Goal: Task Accomplishment & Management: Complete application form

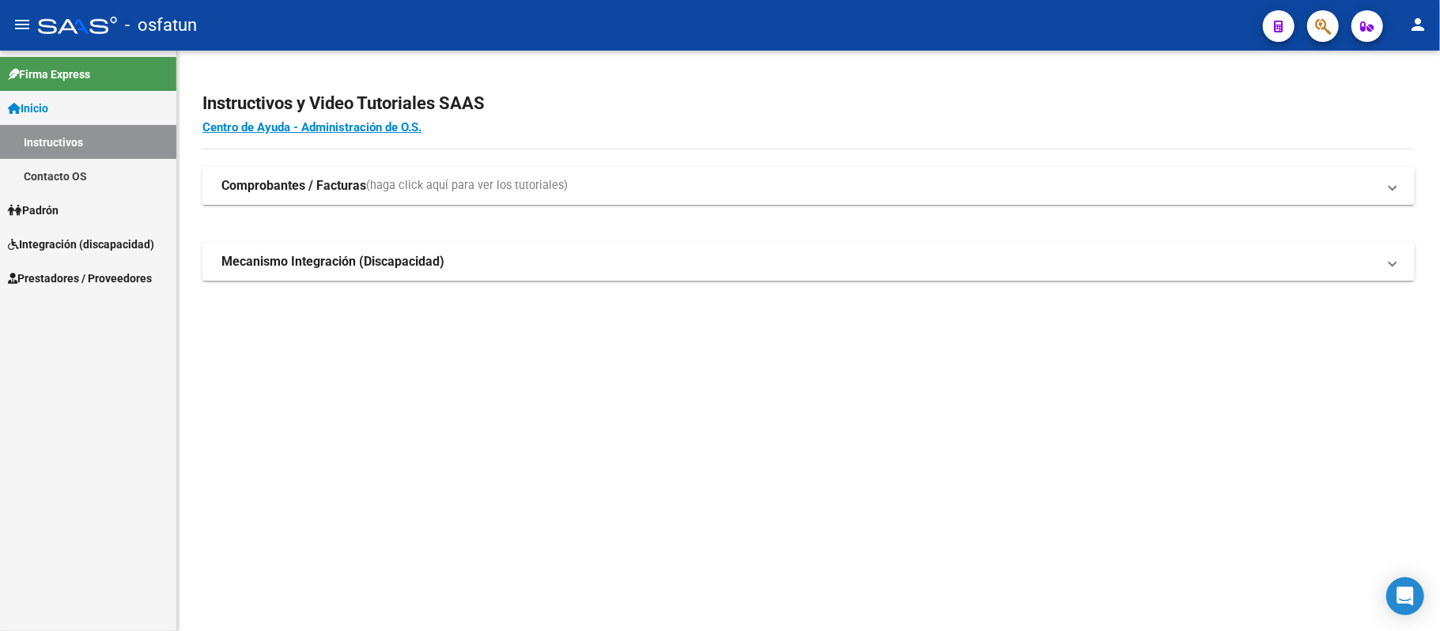
click at [40, 210] on span "Padrón" at bounding box center [33, 210] width 51 height 17
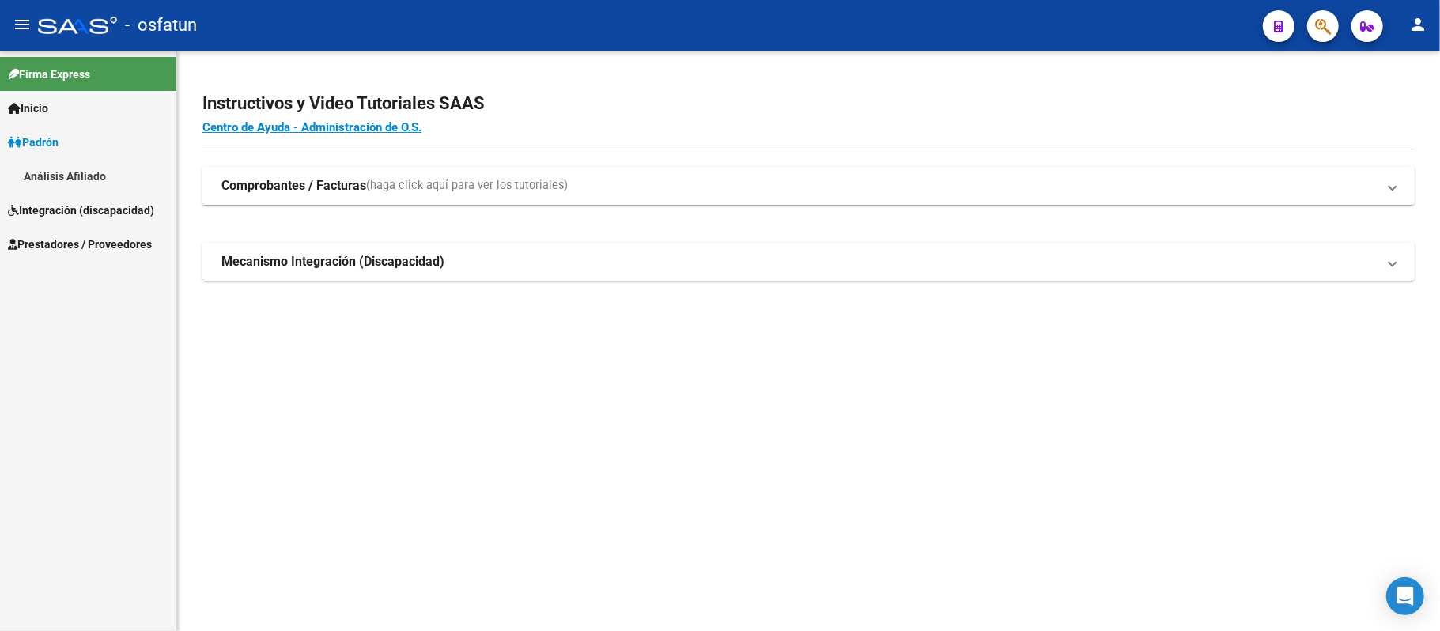
click at [40, 210] on span "Integración (discapacidad)" at bounding box center [81, 210] width 146 height 17
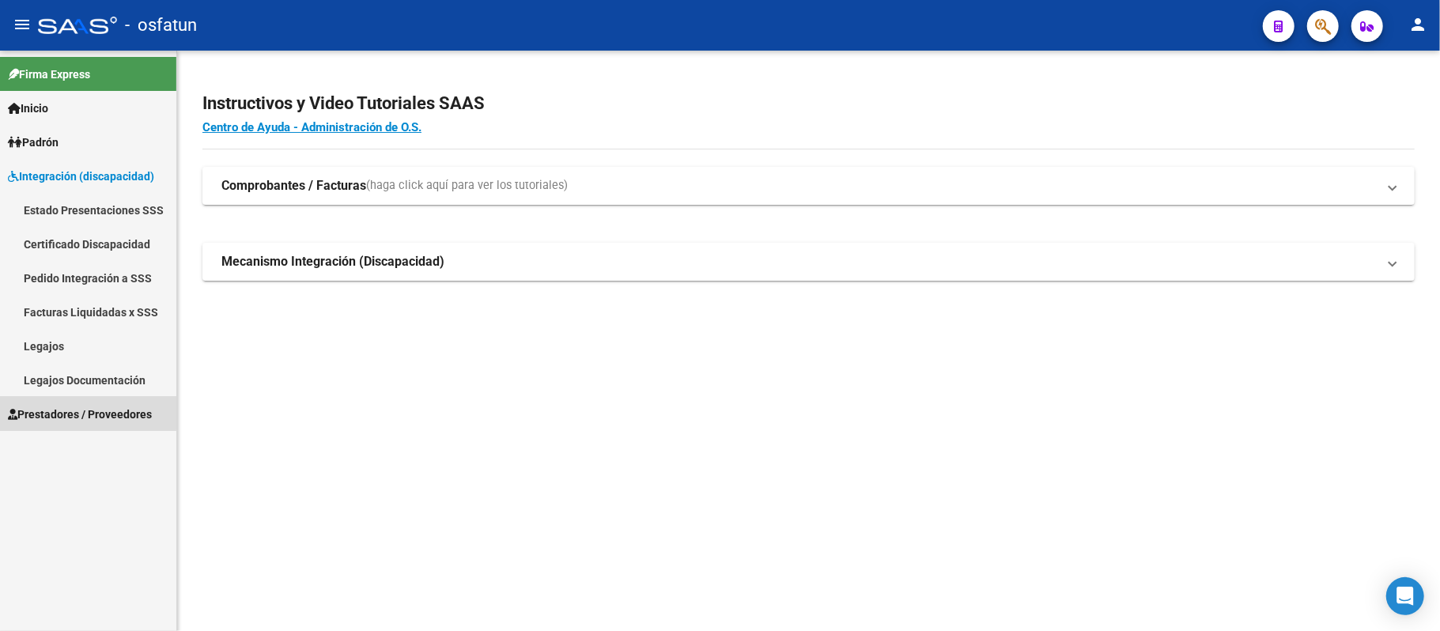
click at [57, 411] on span "Prestadores / Proveedores" at bounding box center [80, 414] width 144 height 17
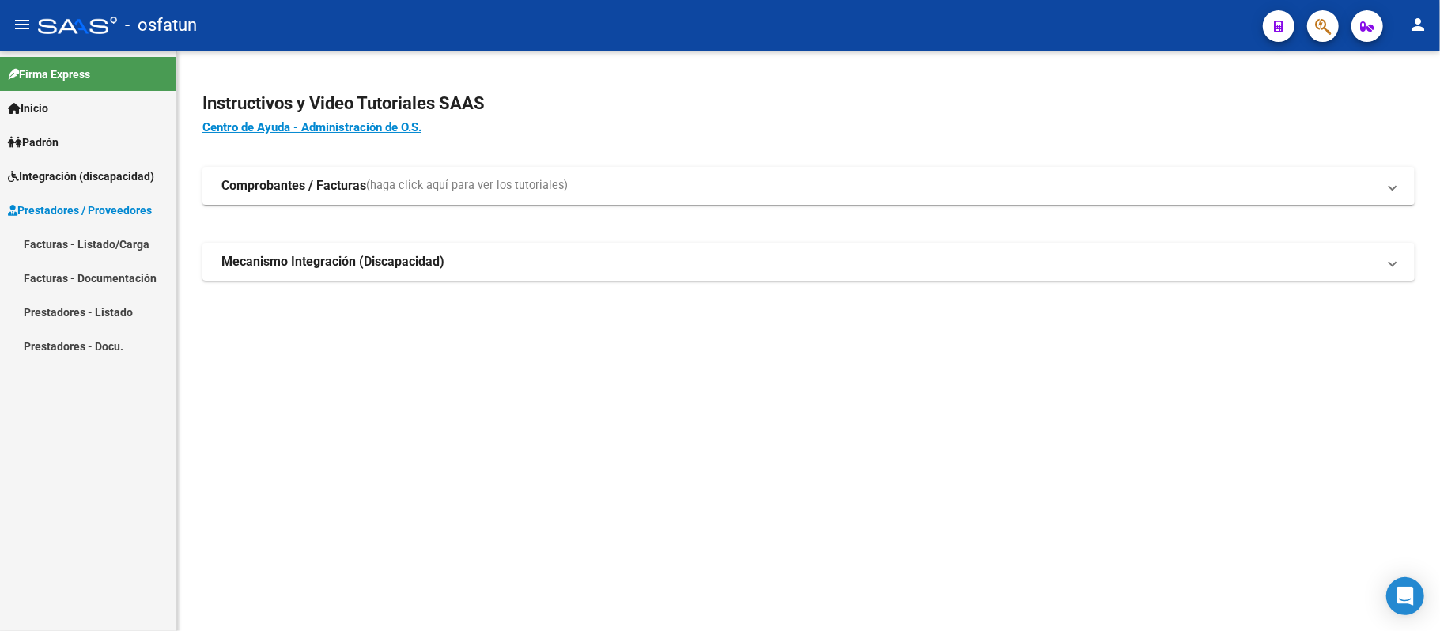
click at [84, 245] on link "Facturas - Listado/Carga" at bounding box center [88, 244] width 176 height 34
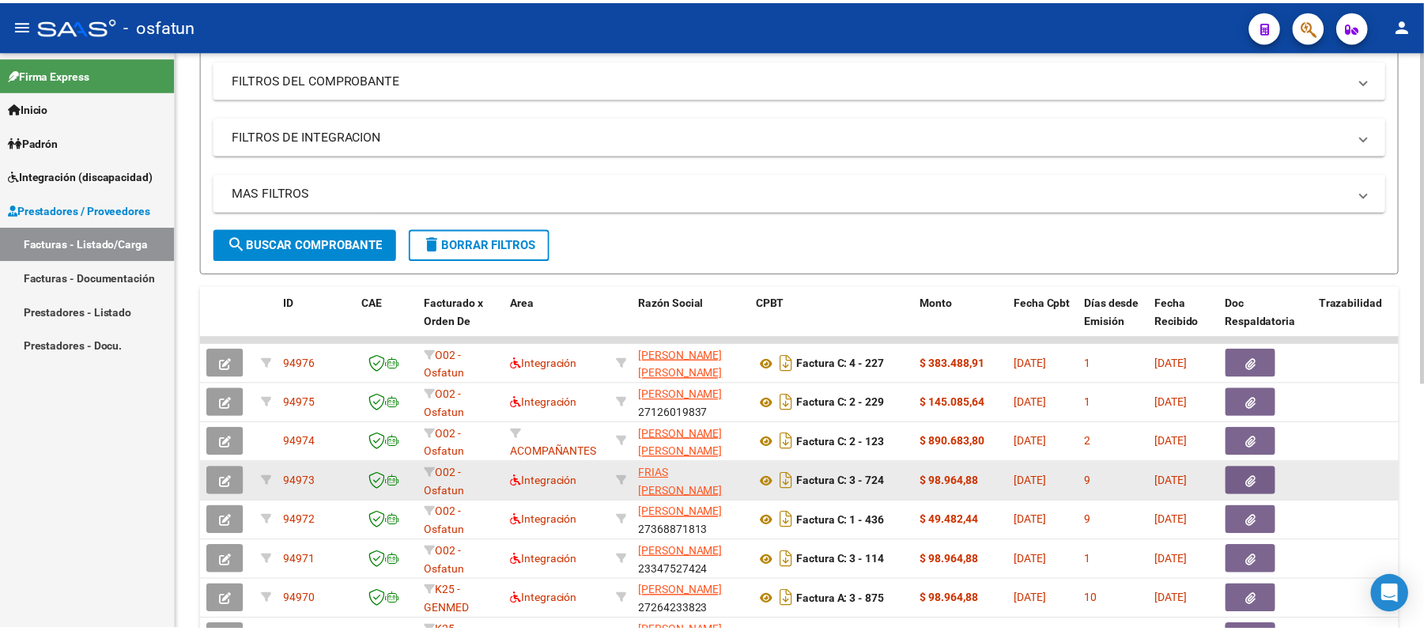
scroll to position [210, 0]
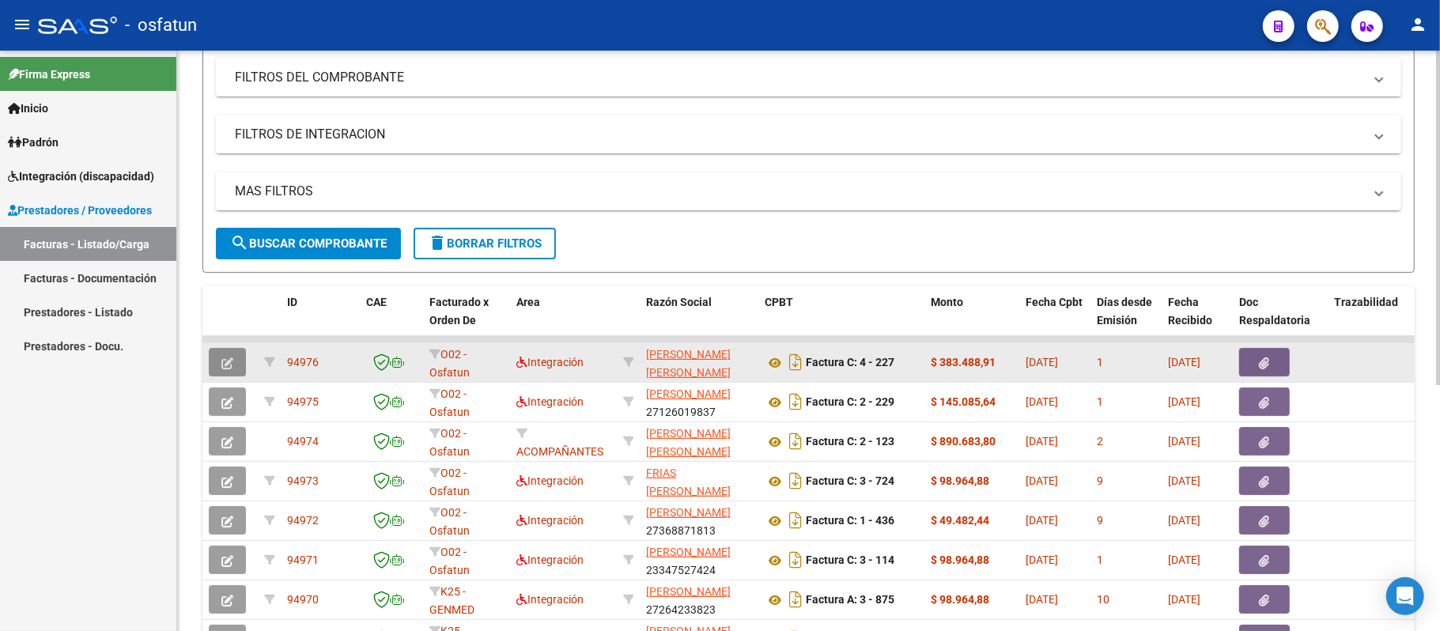
click at [225, 357] on icon "button" at bounding box center [227, 363] width 12 height 12
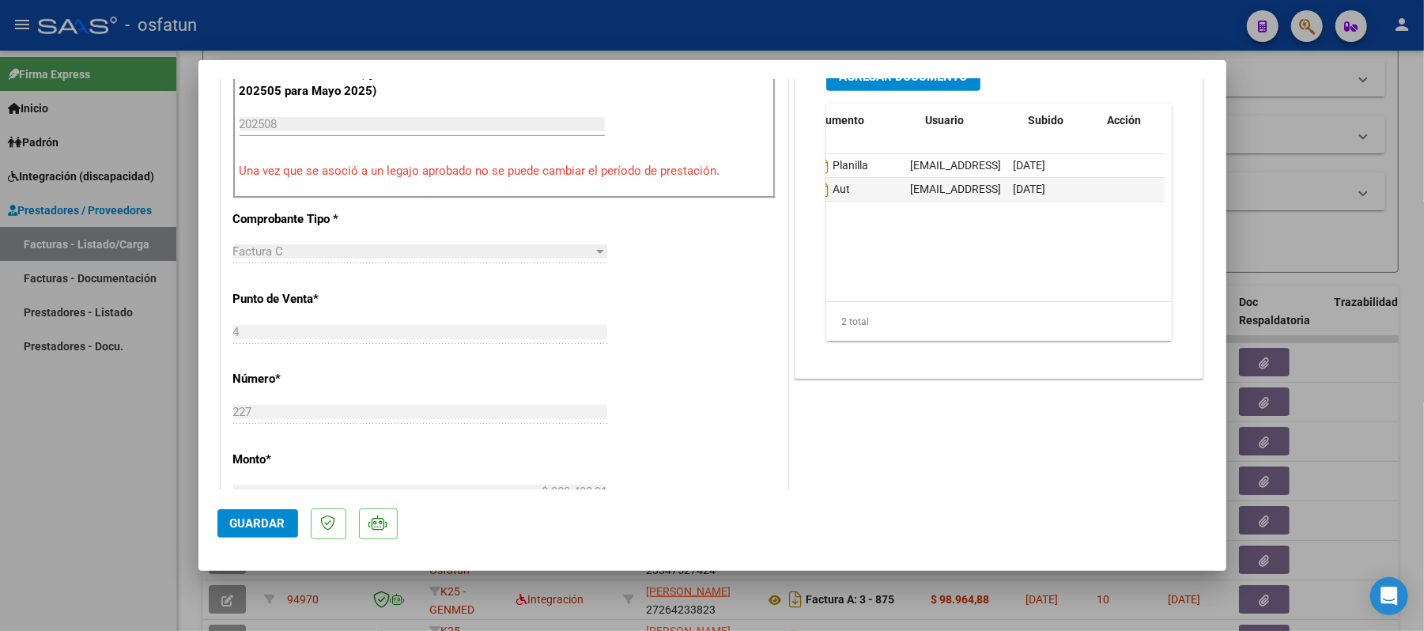
scroll to position [0, 0]
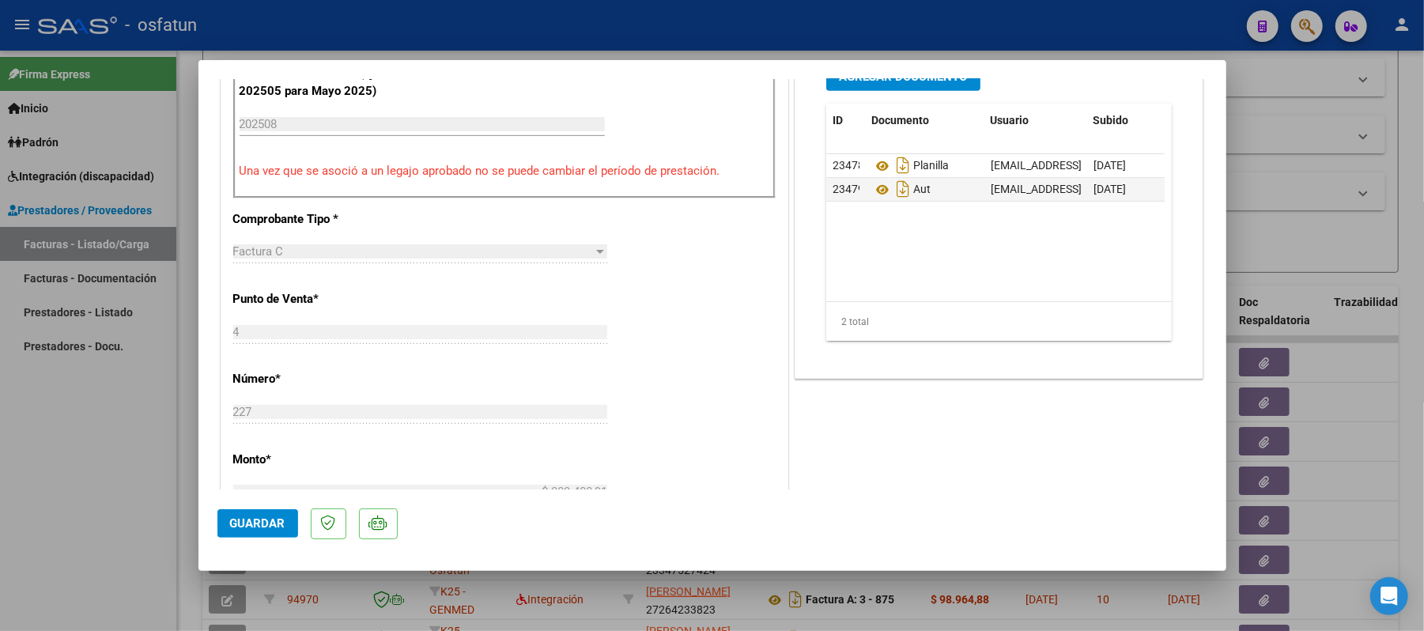
click at [79, 460] on div at bounding box center [712, 315] width 1424 height 631
type input "$ 0,00"
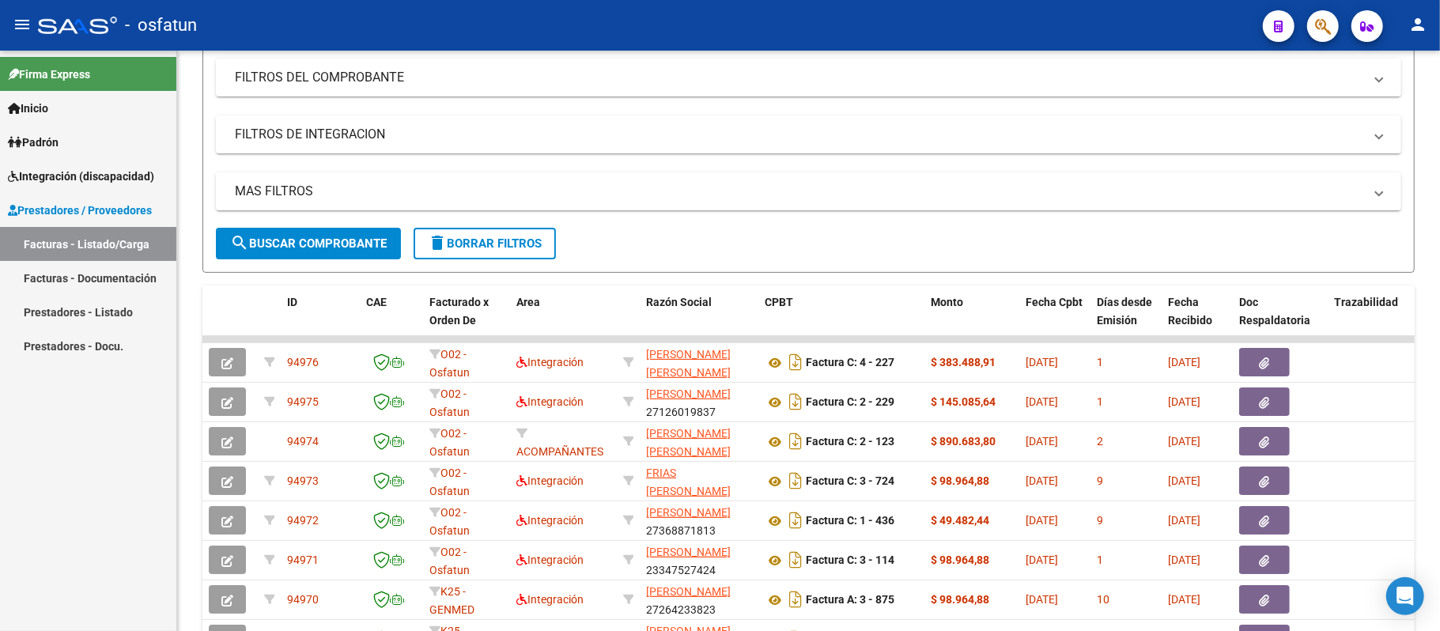
click at [38, 282] on link "Facturas - Documentación" at bounding box center [88, 278] width 176 height 34
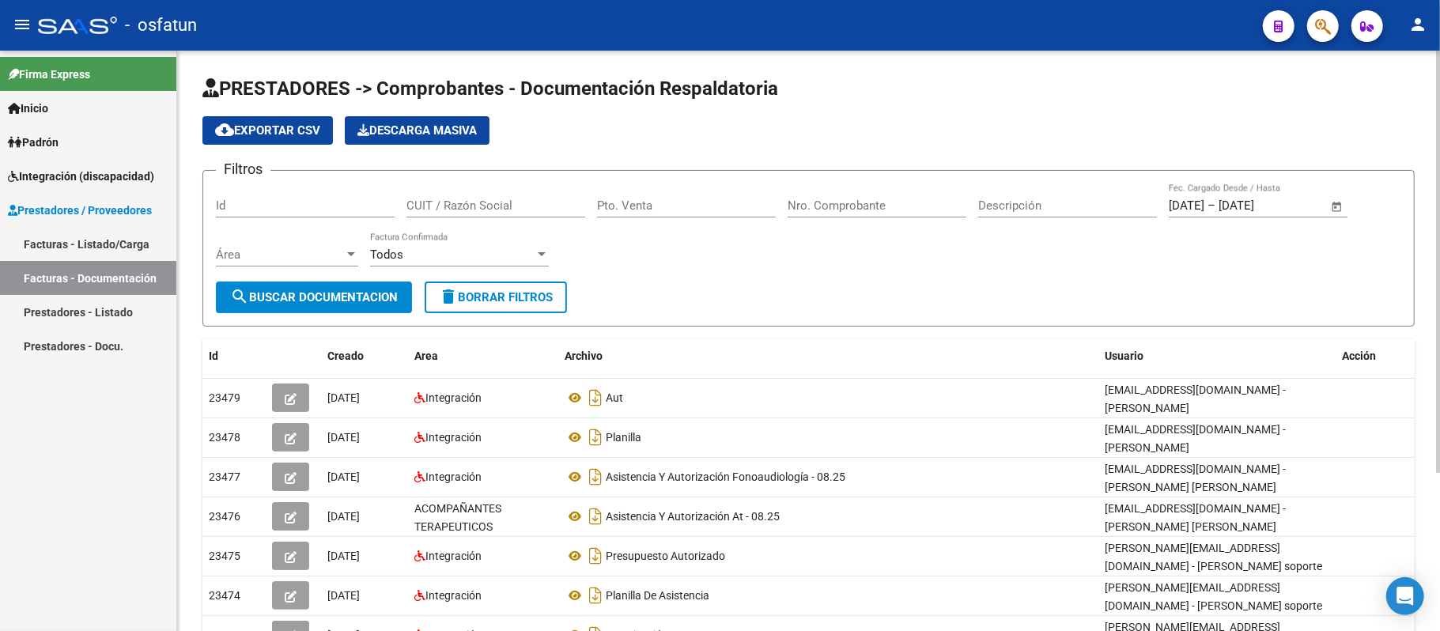
click at [452, 206] on input "CUIT / Razón Social" at bounding box center [495, 205] width 179 height 14
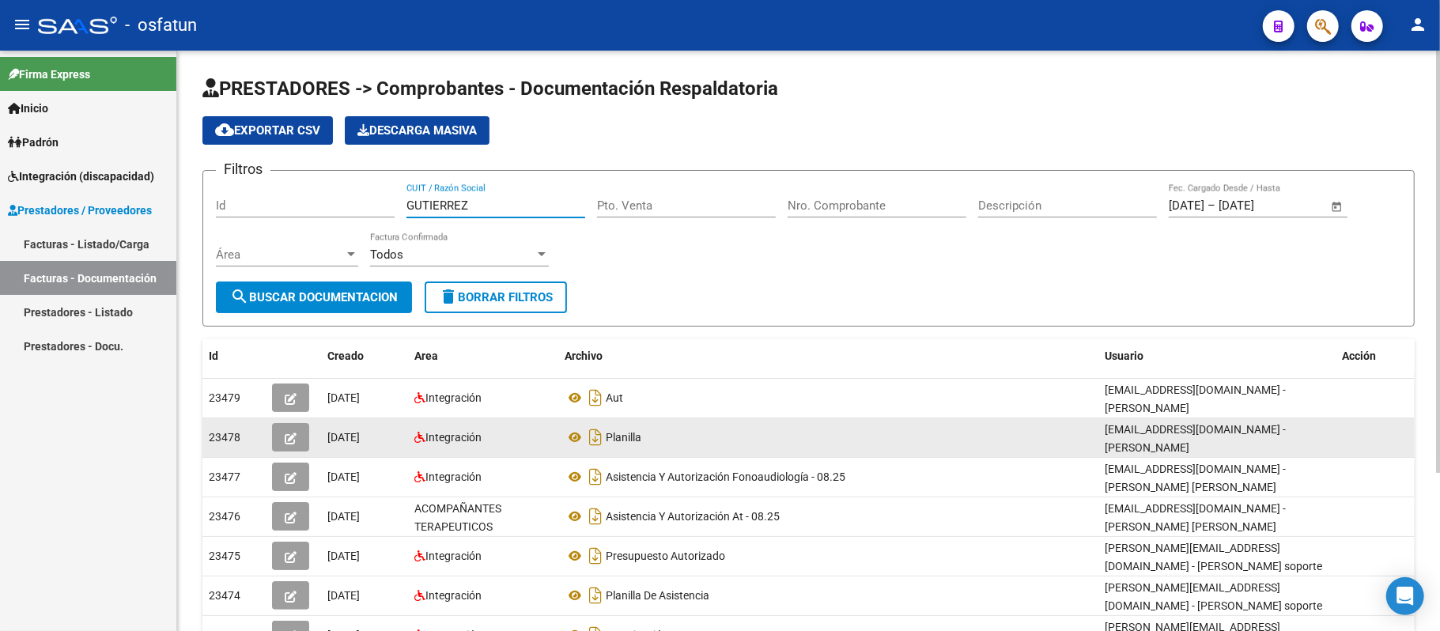
type input "GUTIERREZ"
click at [289, 433] on icon "button" at bounding box center [291, 439] width 12 height 12
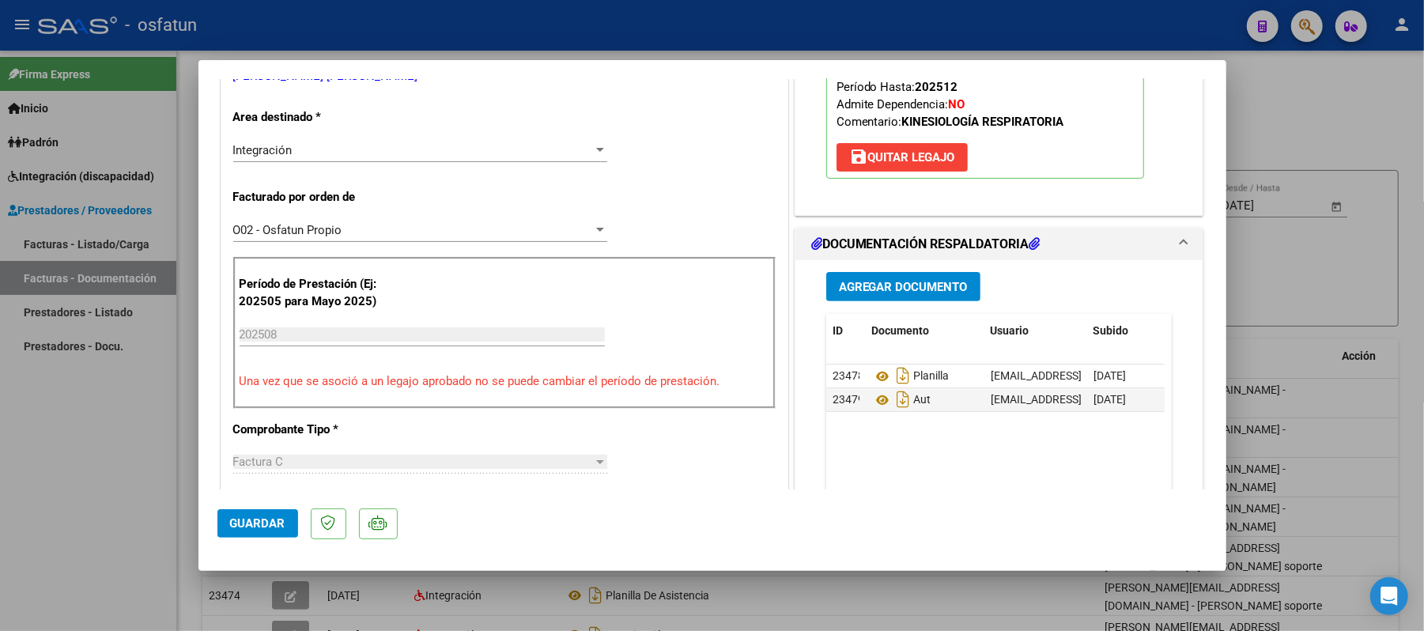
scroll to position [527, 0]
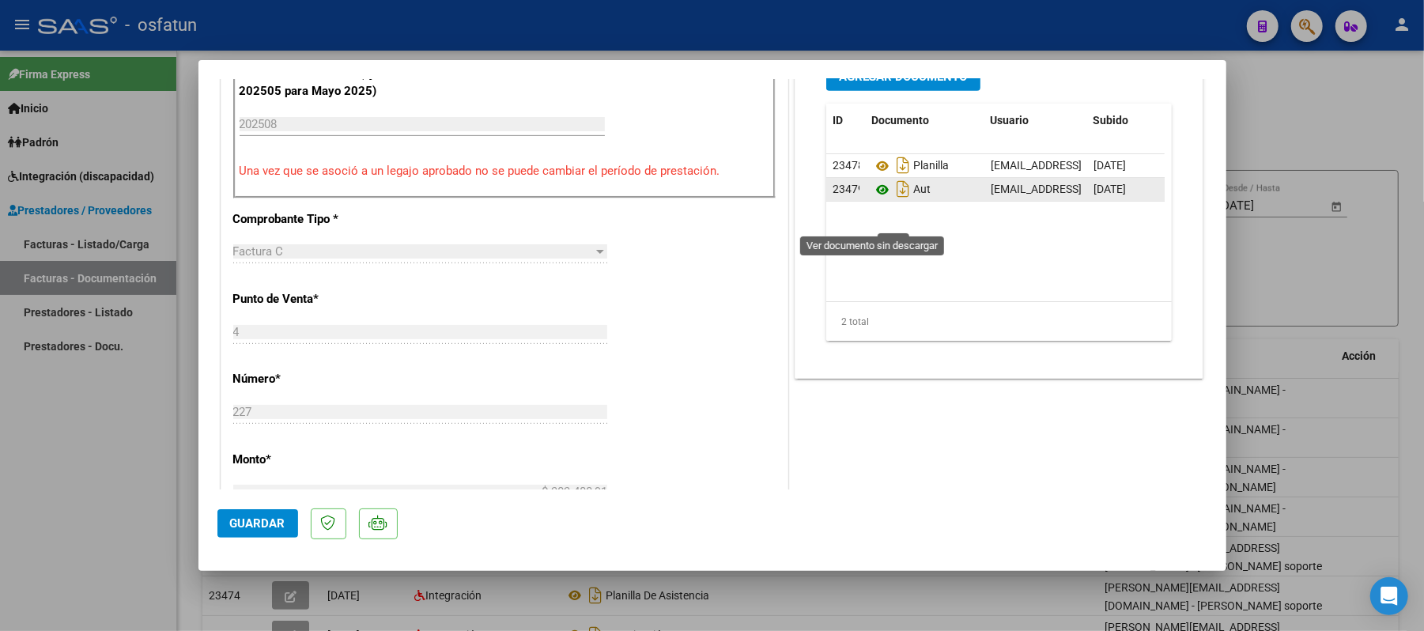
click at [873, 199] on icon at bounding box center [882, 189] width 21 height 19
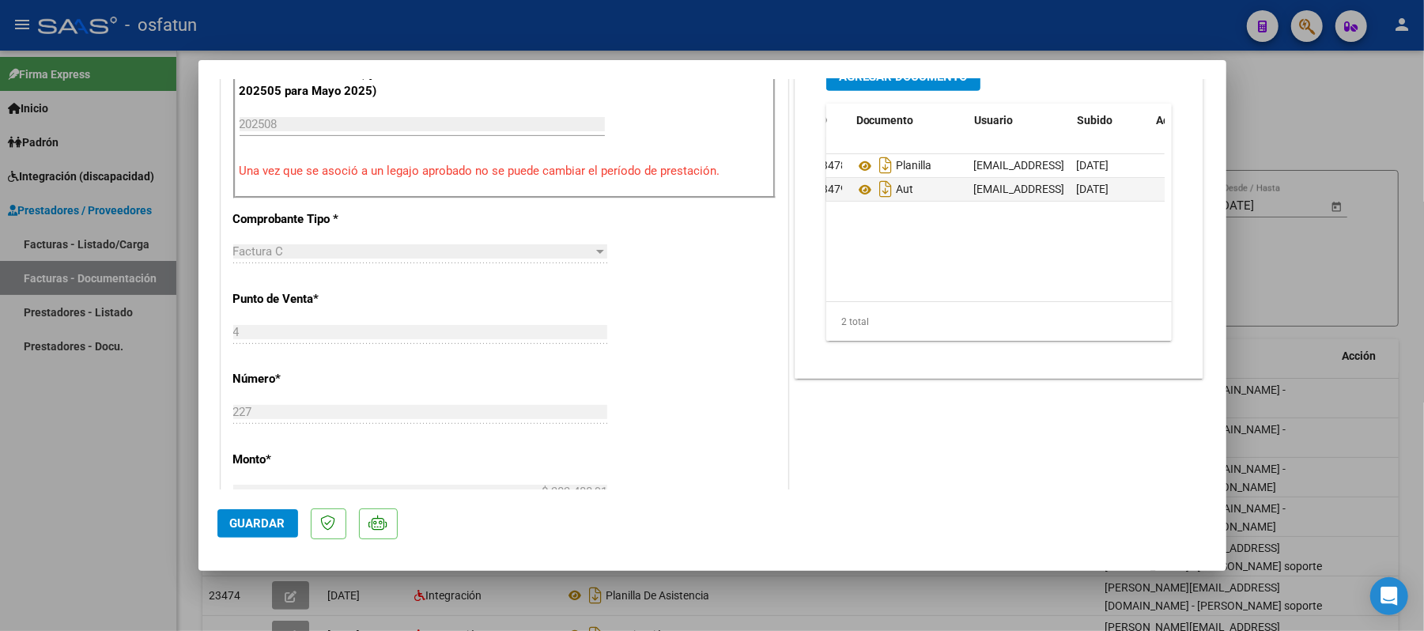
scroll to position [0, 16]
click at [5, 491] on div at bounding box center [712, 315] width 1424 height 631
type input "$ 0,00"
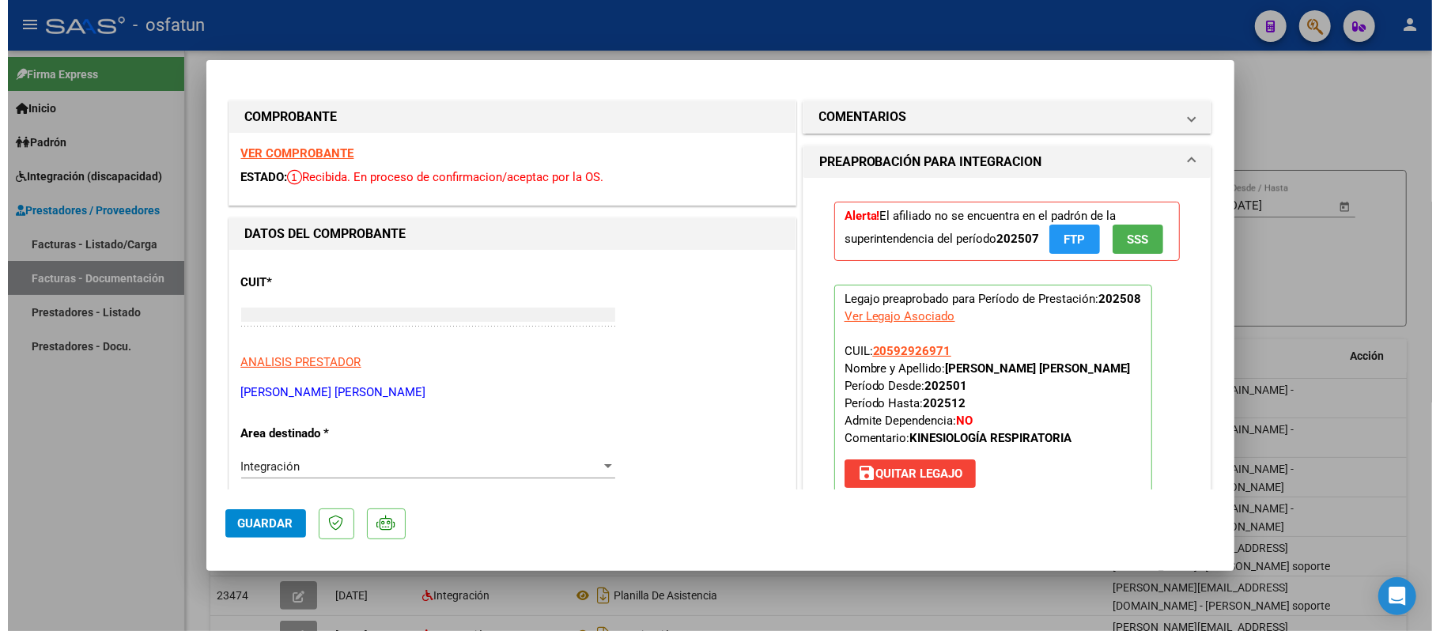
scroll to position [0, 0]
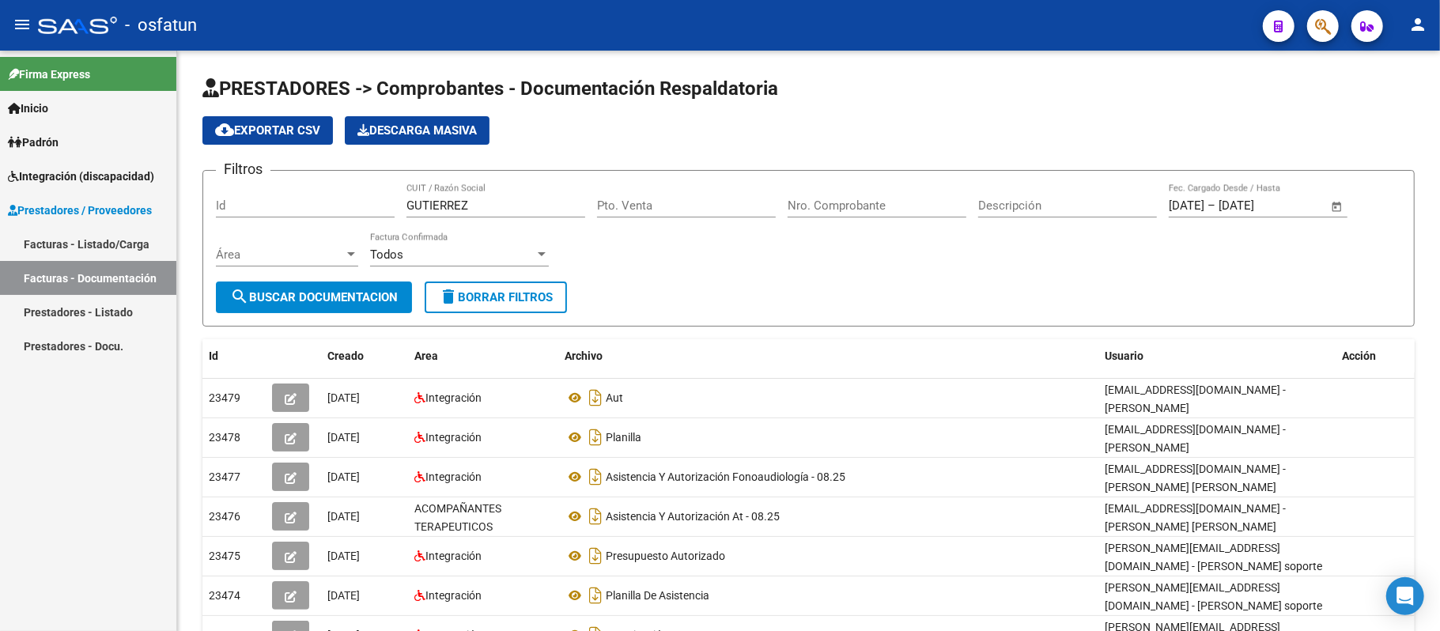
click at [70, 178] on span "Integración (discapacidad)" at bounding box center [81, 176] width 146 height 17
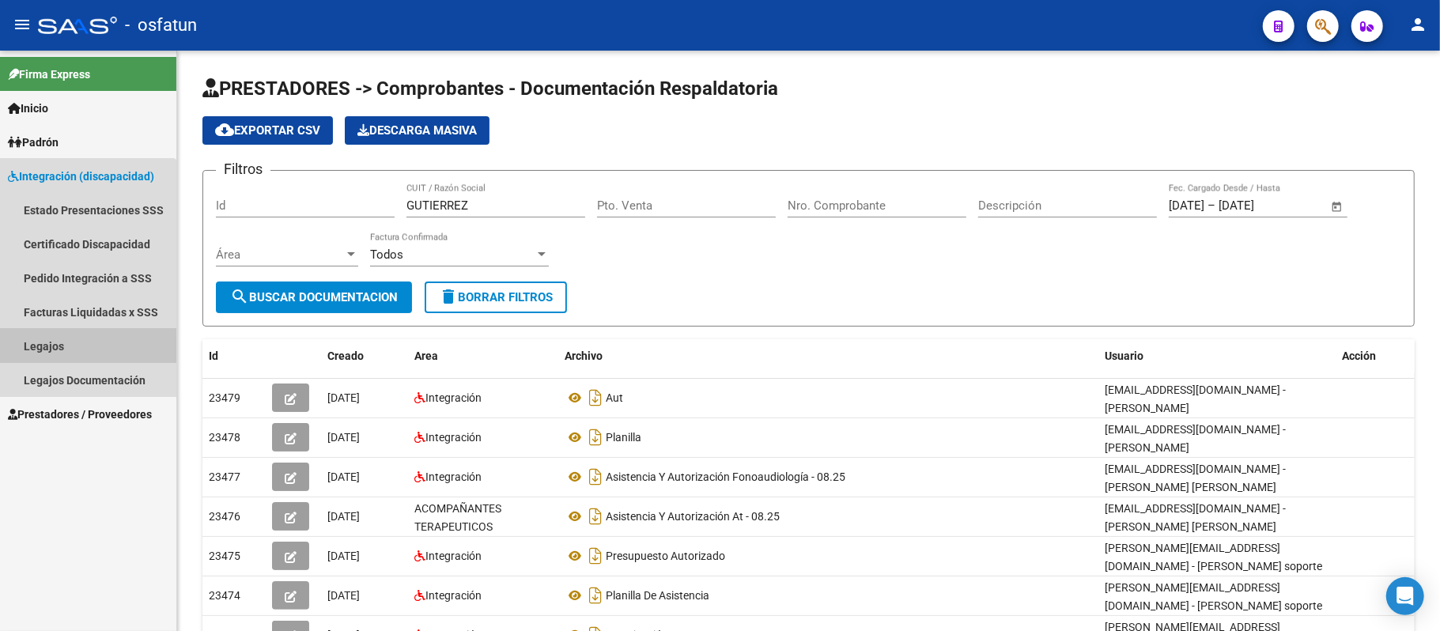
click at [61, 340] on link "Legajos" at bounding box center [88, 346] width 176 height 34
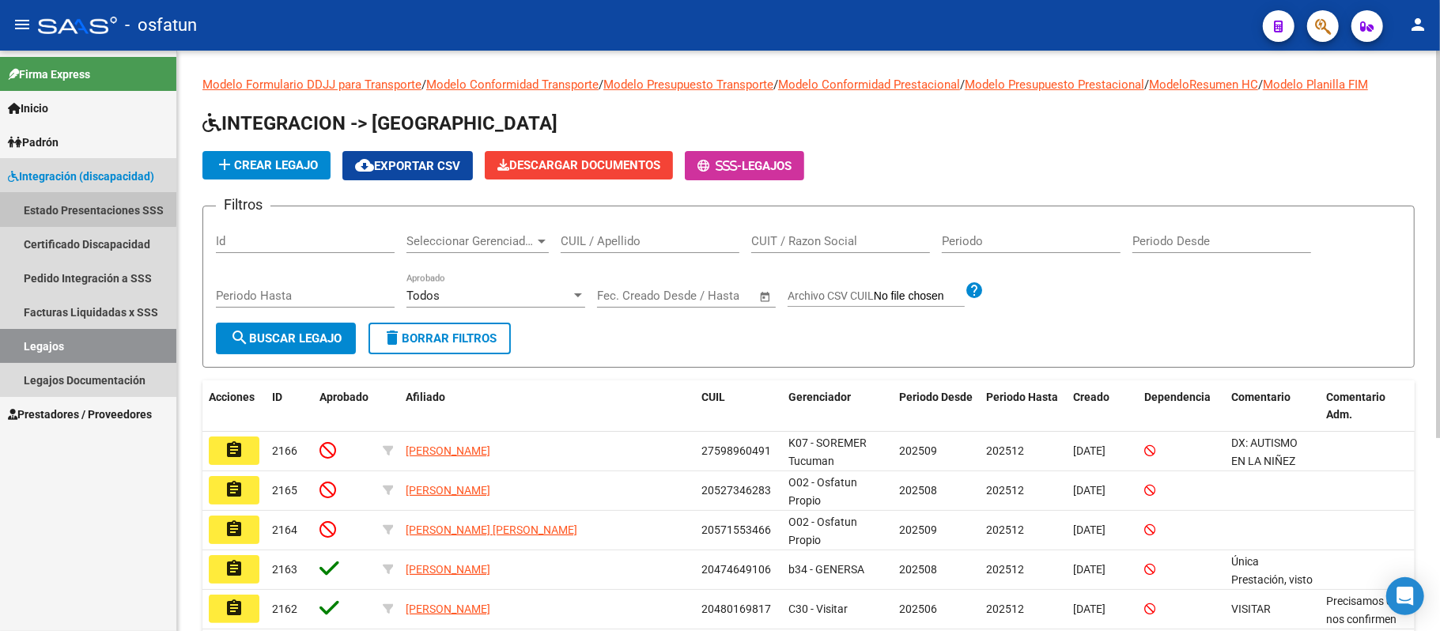
click at [61, 207] on link "Estado Presentaciones SSS" at bounding box center [88, 210] width 176 height 34
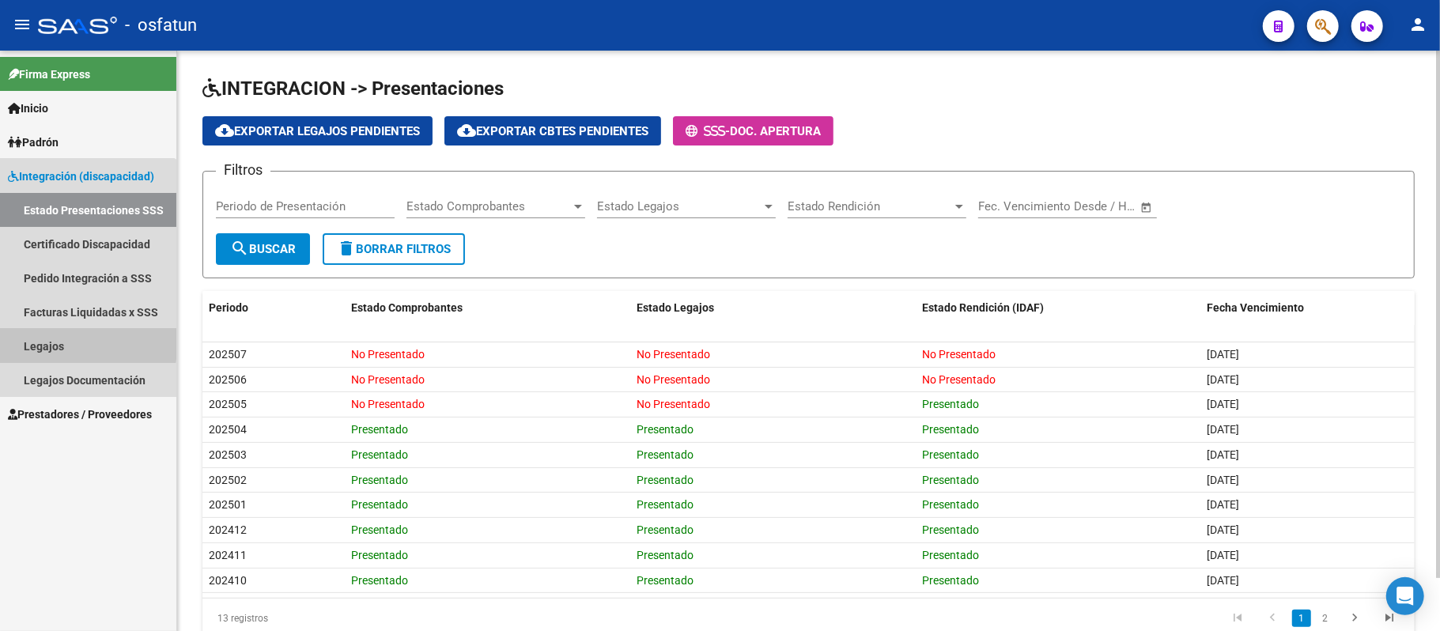
click at [43, 340] on link "Legajos" at bounding box center [88, 346] width 176 height 34
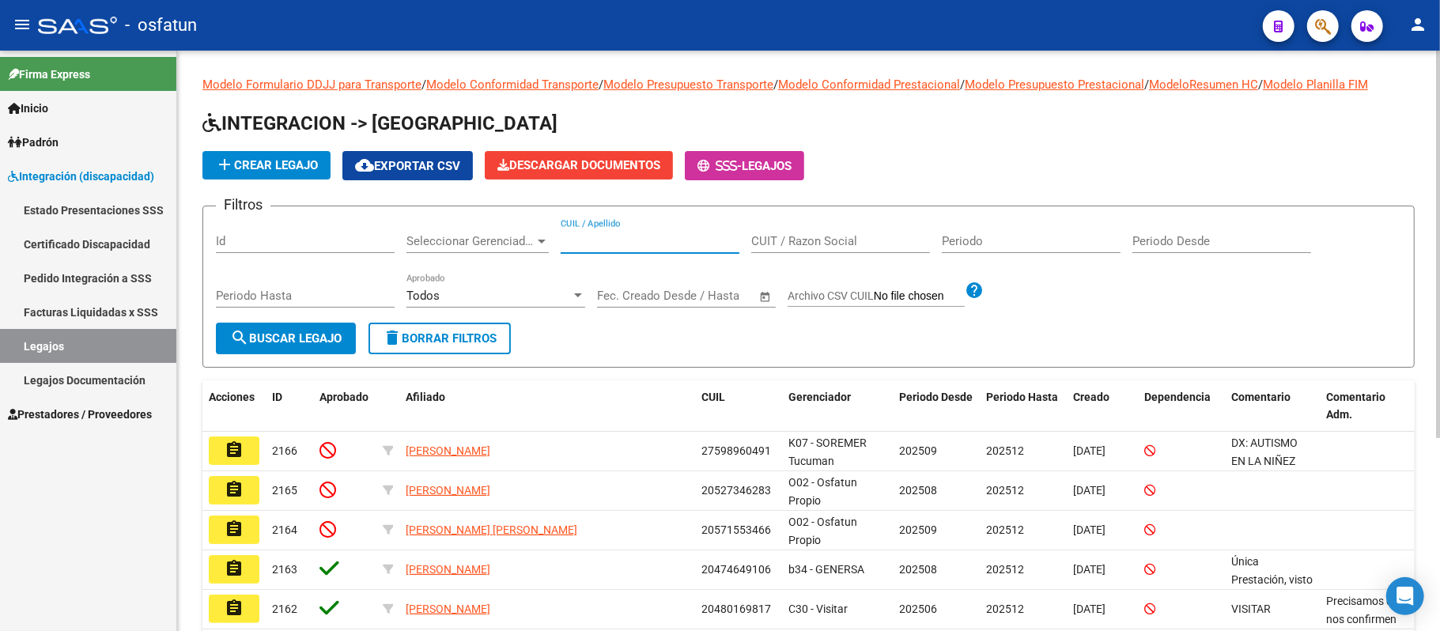
click at [664, 244] on input "CUIL / Apellido" at bounding box center [650, 241] width 179 height 14
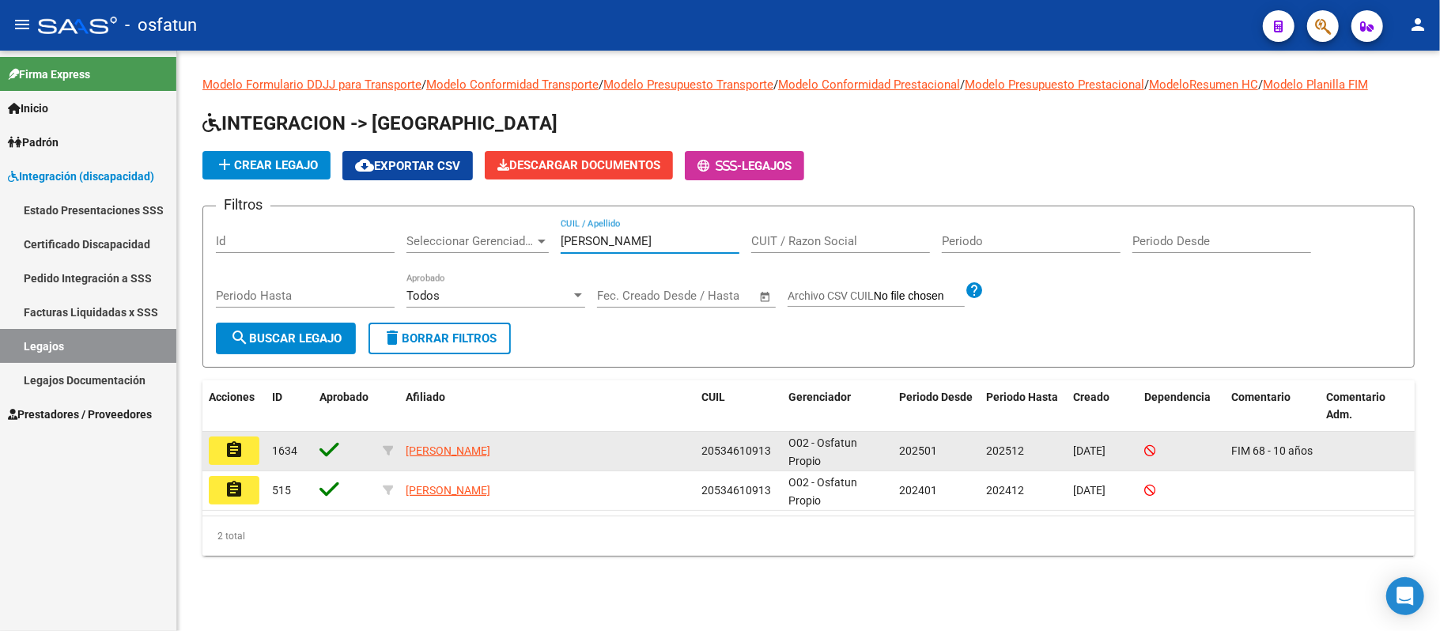
type input "[PERSON_NAME]"
click at [234, 444] on mat-icon "assignment" at bounding box center [234, 449] width 19 height 19
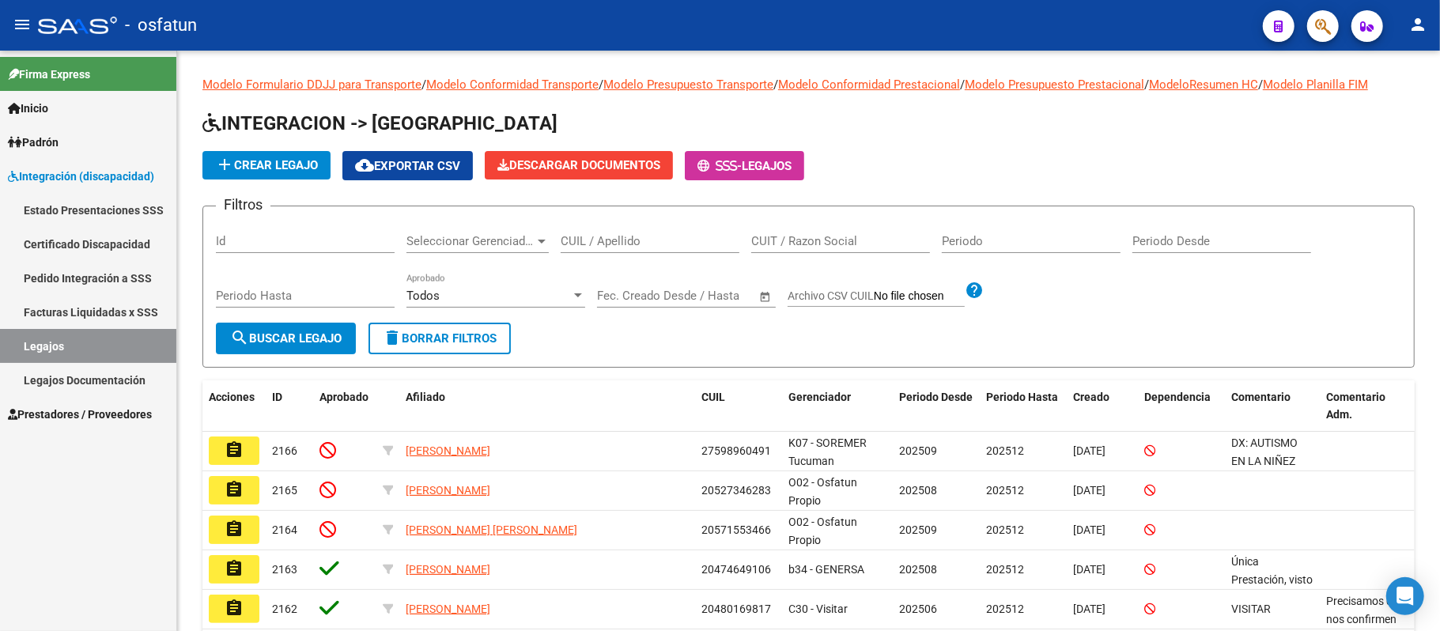
click at [67, 374] on link "Legajos Documentación" at bounding box center [88, 380] width 176 height 34
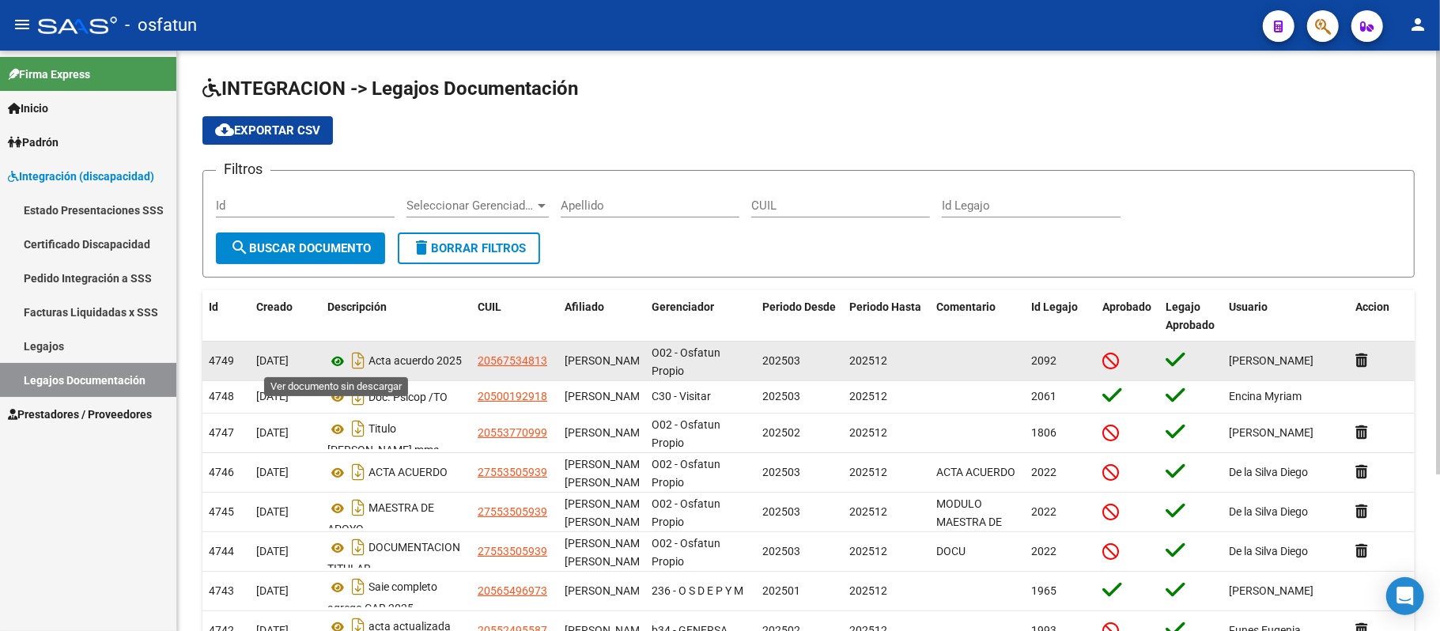
click at [339, 361] on icon at bounding box center [337, 361] width 21 height 19
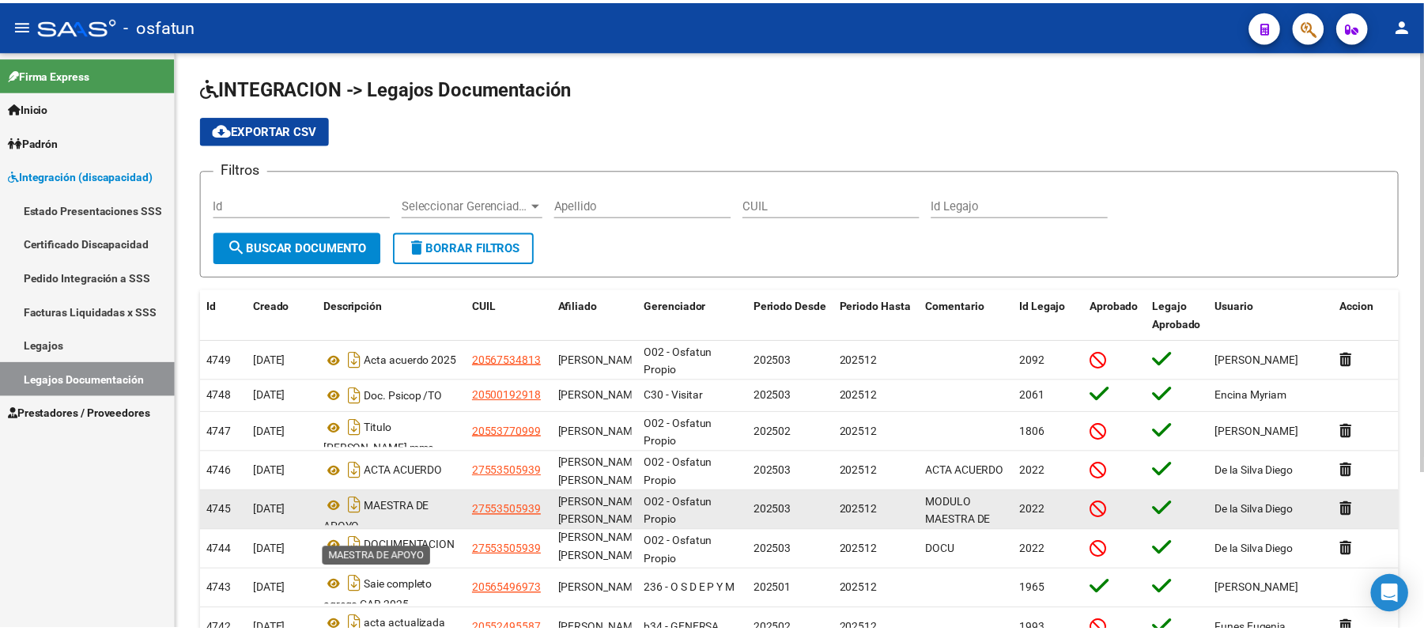
scroll to position [9, 0]
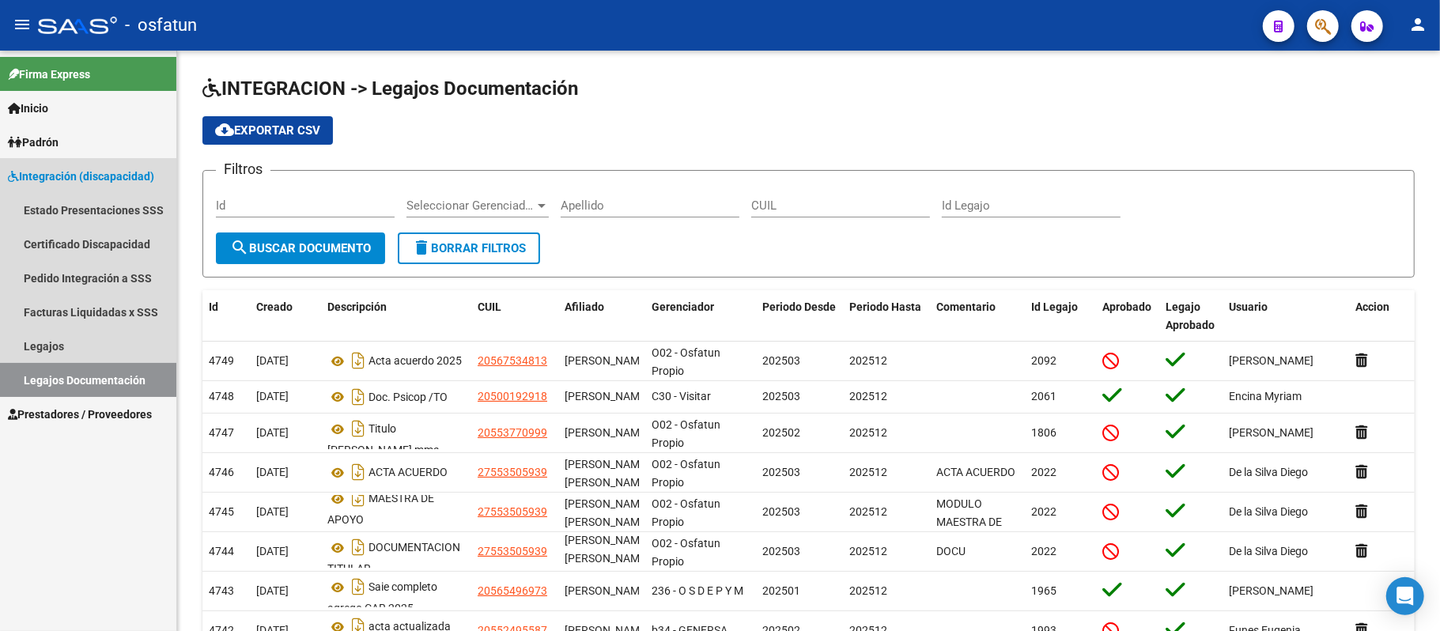
click at [59, 172] on span "Integración (discapacidad)" at bounding box center [81, 176] width 146 height 17
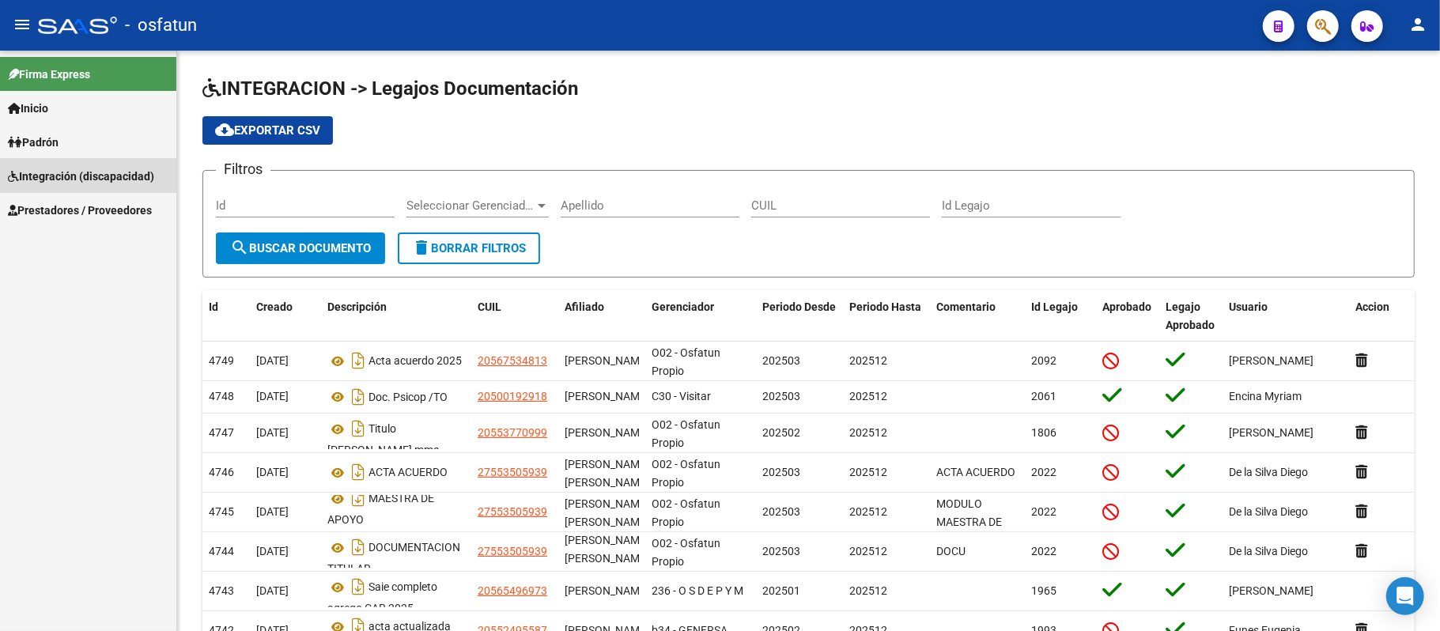
click at [54, 178] on span "Integración (discapacidad)" at bounding box center [81, 176] width 146 height 17
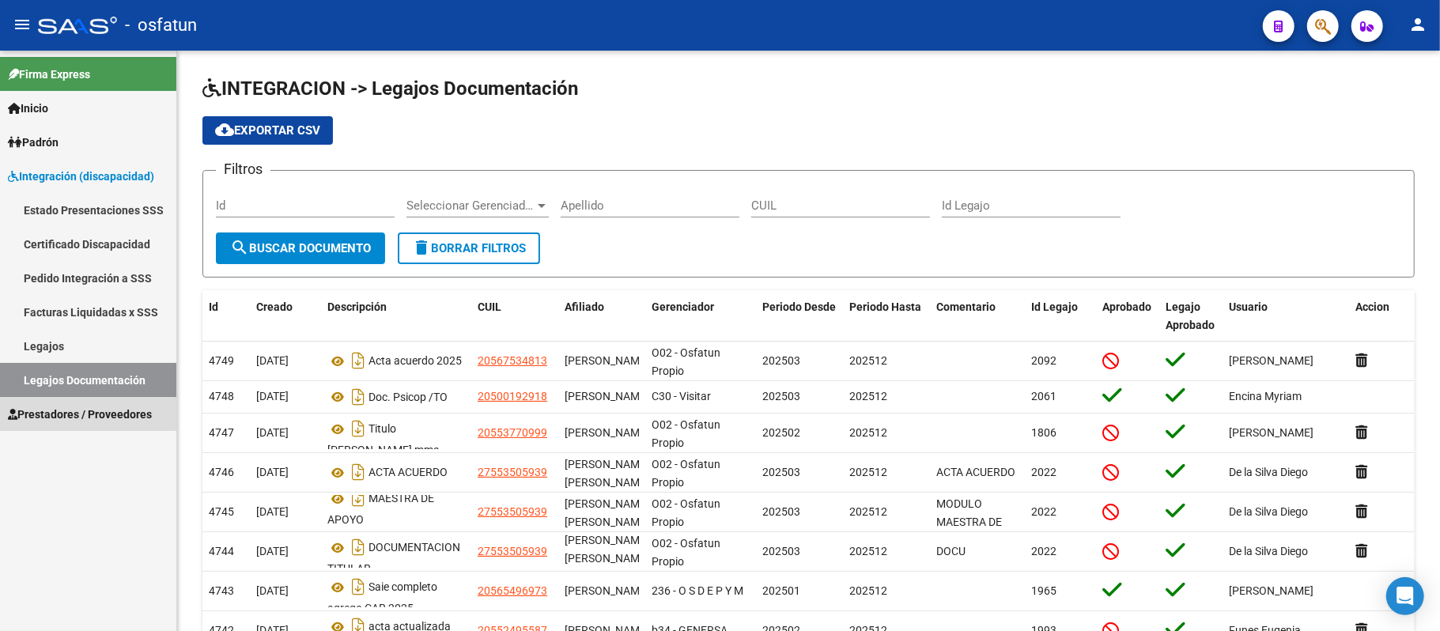
click at [41, 409] on span "Prestadores / Proveedores" at bounding box center [80, 414] width 144 height 17
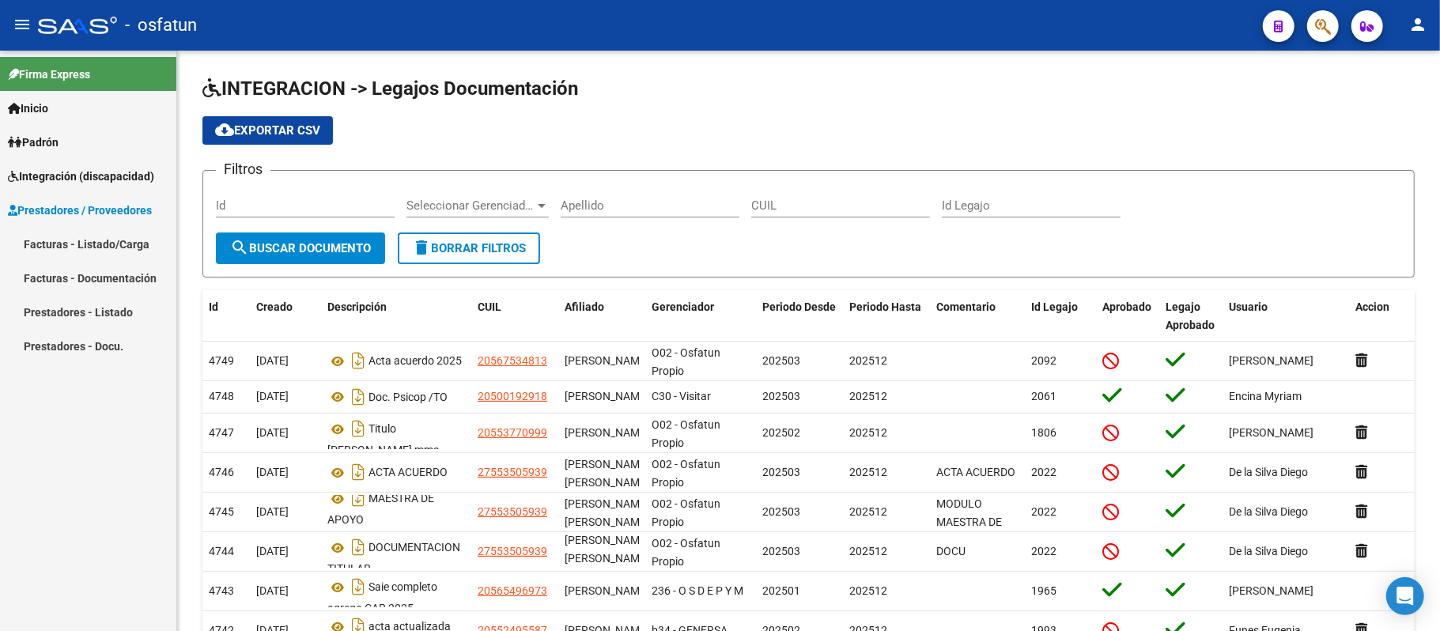
click at [67, 275] on link "Facturas - Documentación" at bounding box center [88, 278] width 176 height 34
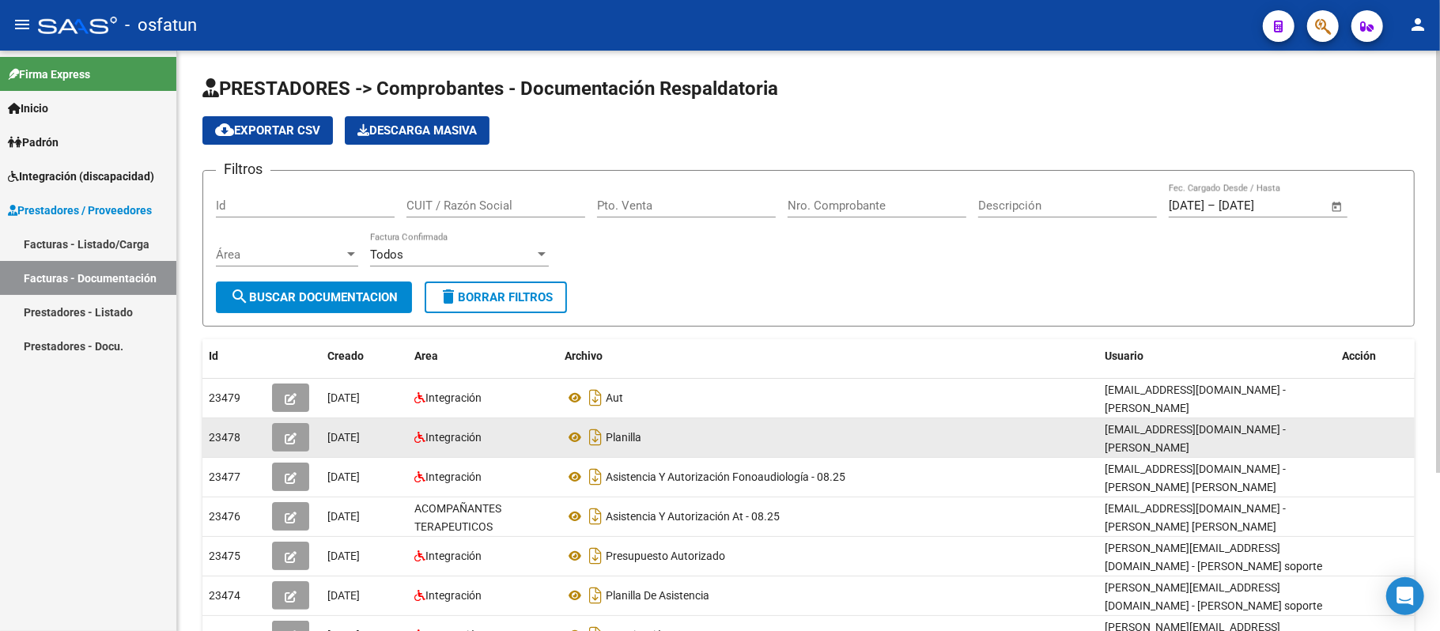
click at [289, 430] on span "button" at bounding box center [291, 437] width 12 height 14
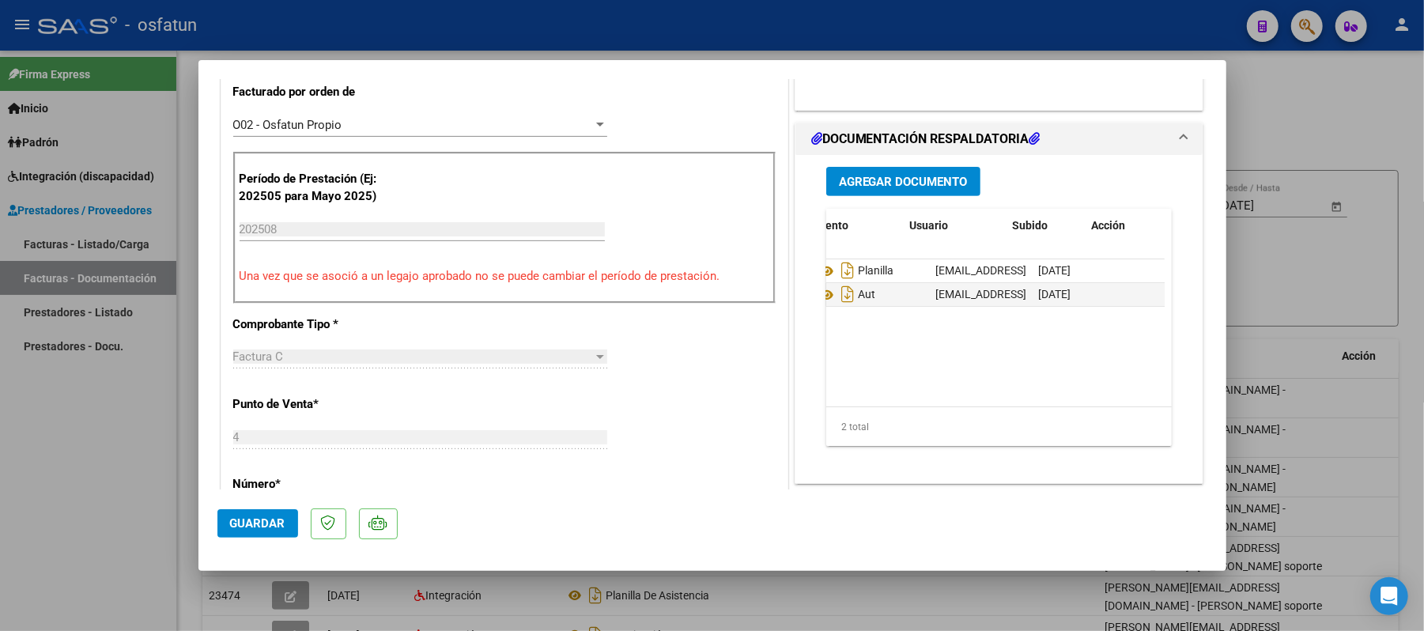
scroll to position [0, 81]
click at [917, 189] on span "Agregar Documento" at bounding box center [903, 182] width 129 height 14
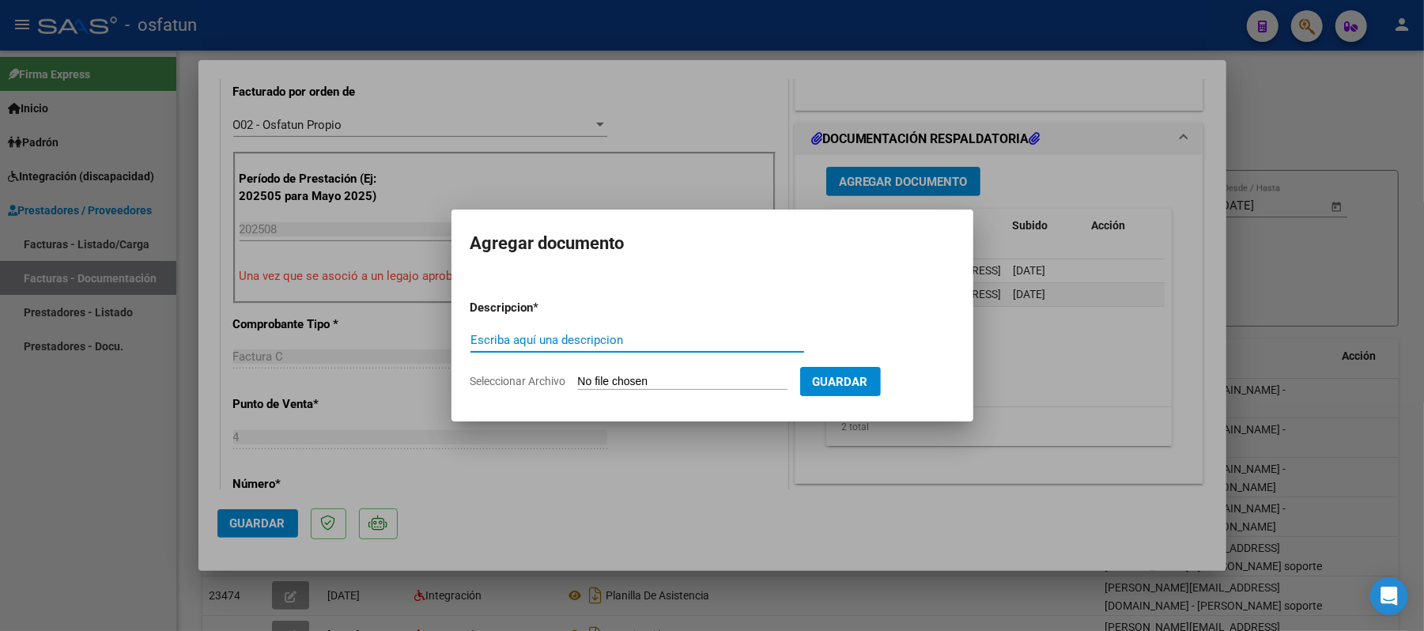
click at [1095, 365] on div at bounding box center [712, 315] width 1424 height 631
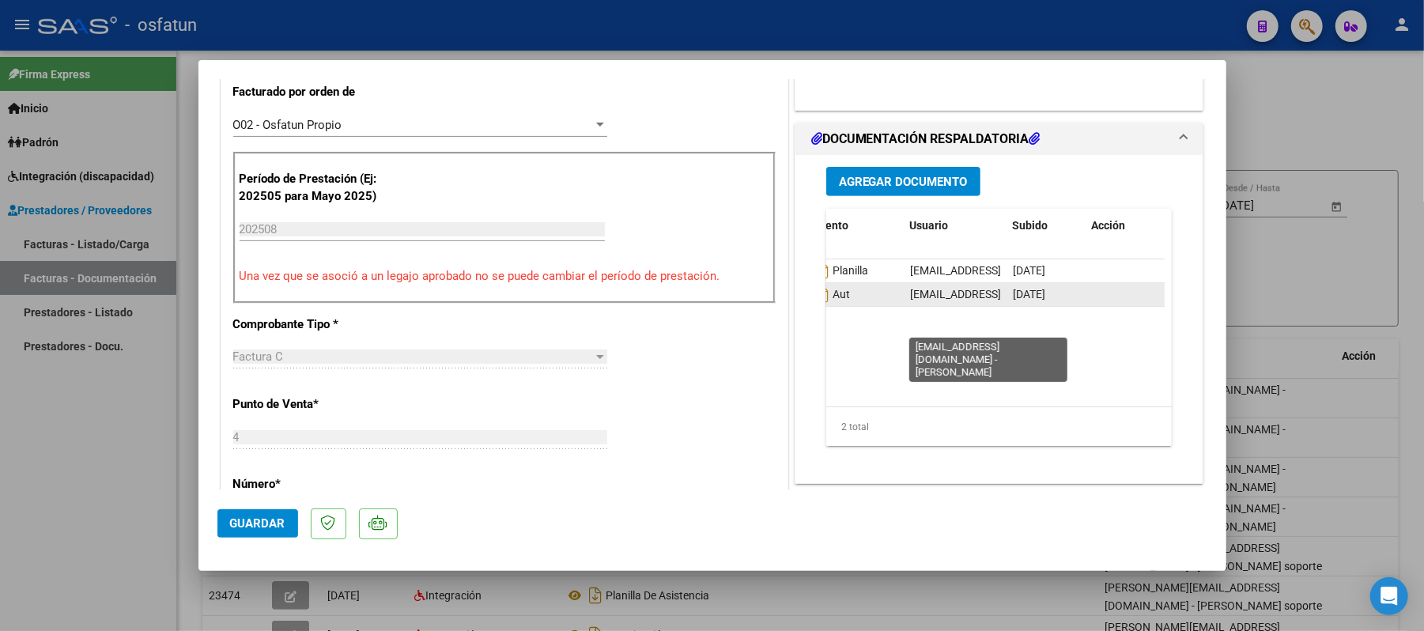
click at [913, 300] on span "[EMAIL_ADDRESS][DOMAIN_NAME] - [PERSON_NAME]" at bounding box center [1044, 294] width 268 height 13
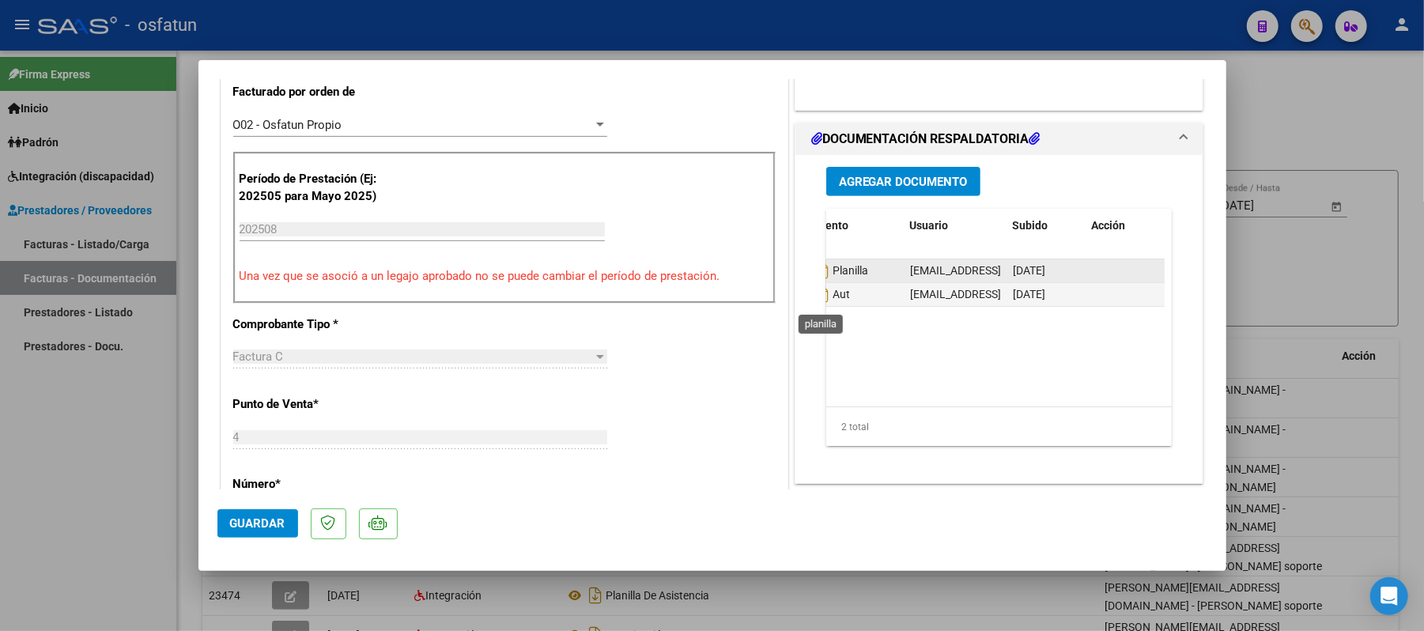
click at [839, 278] on span "Planilla" at bounding box center [830, 271] width 77 height 13
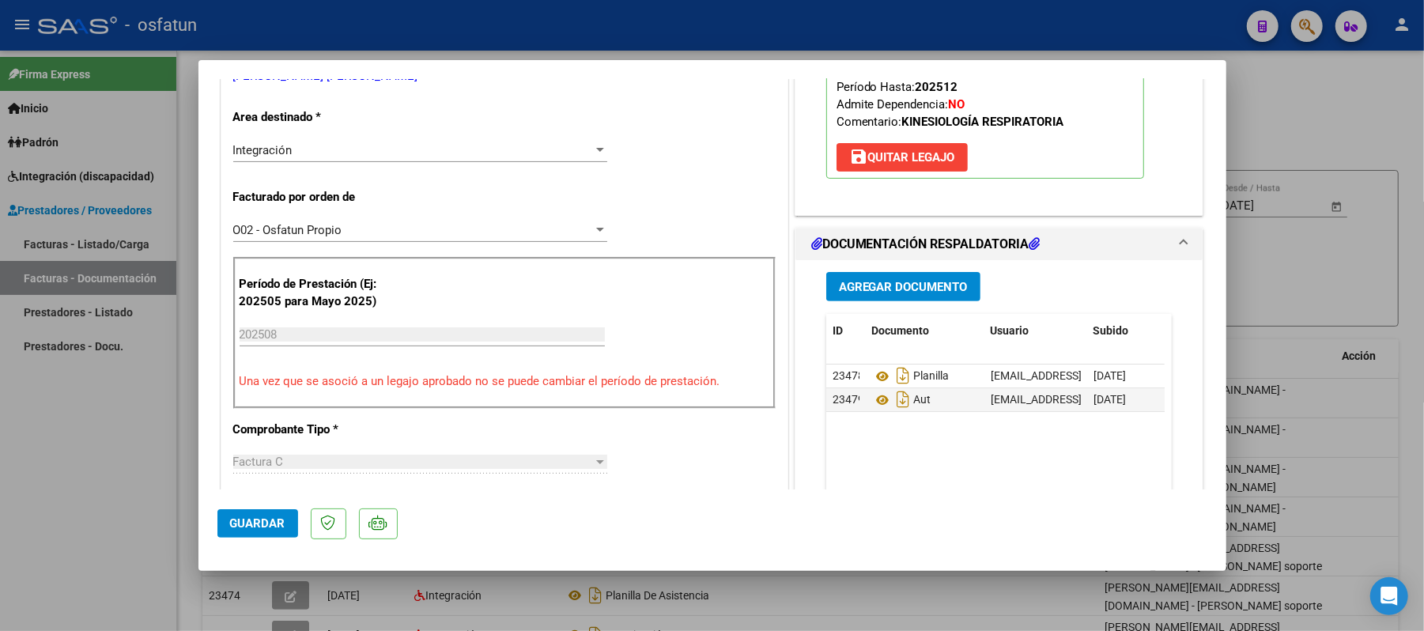
scroll to position [421, 0]
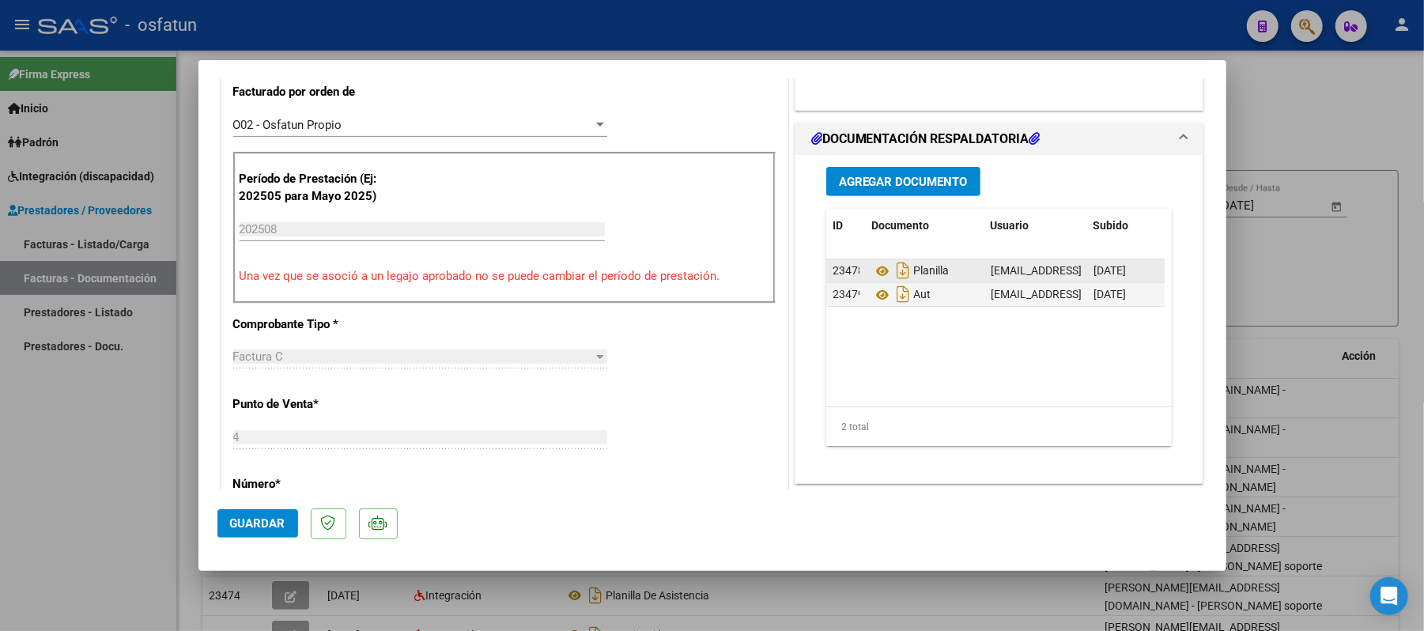
click at [835, 277] on span "23478" at bounding box center [849, 270] width 32 height 13
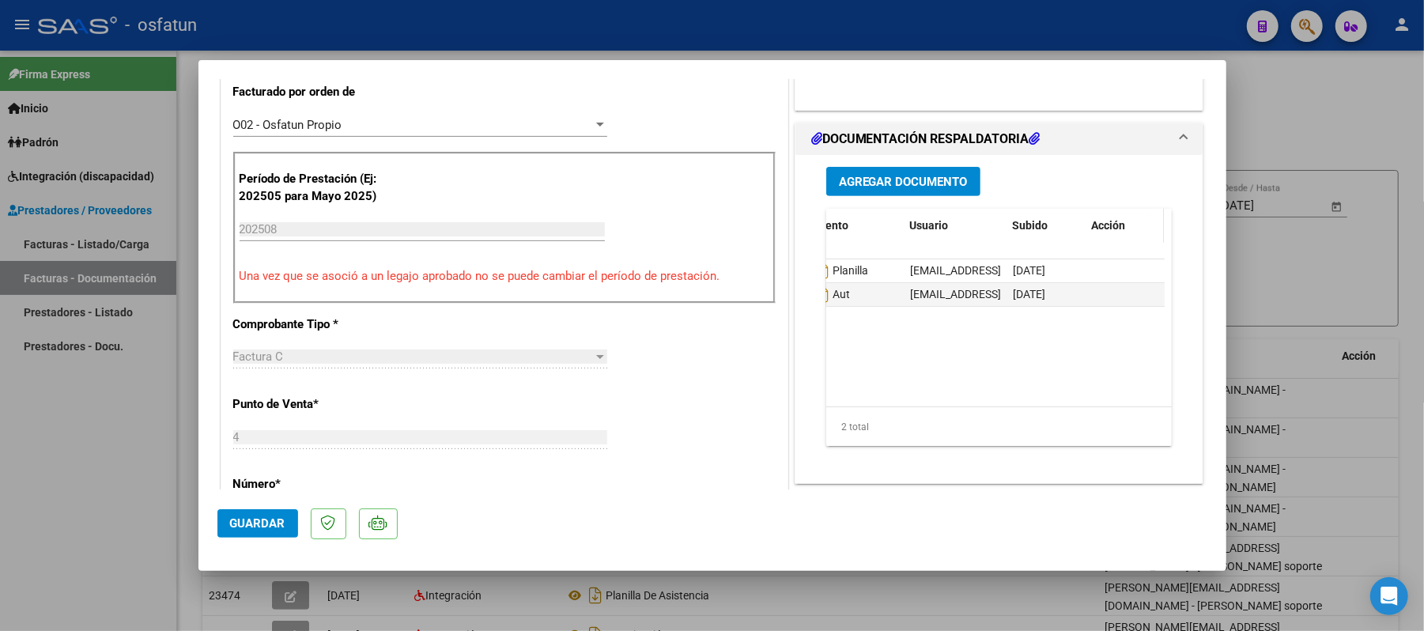
click at [1091, 232] on span "Acción" at bounding box center [1108, 225] width 34 height 13
click at [1125, 232] on span at bounding box center [1129, 226] width 9 height 11
click at [73, 471] on div at bounding box center [712, 315] width 1424 height 631
type input "$ 0,00"
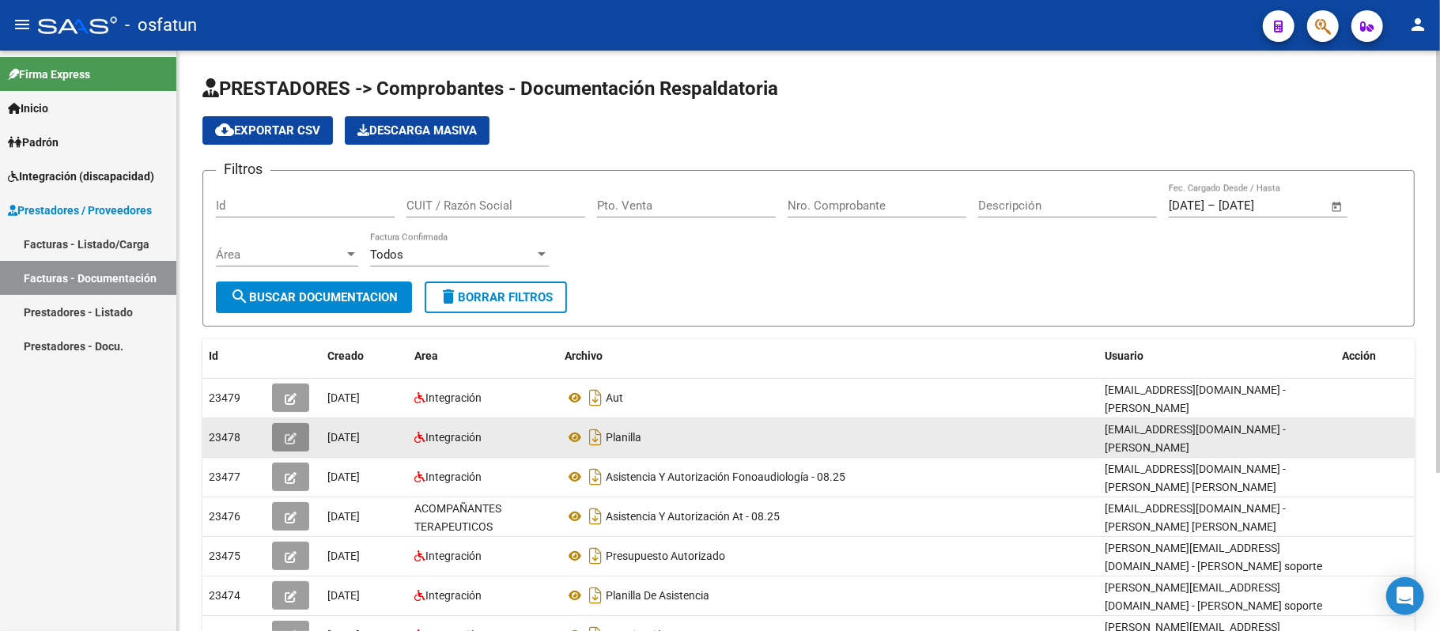
click at [286, 433] on icon "button" at bounding box center [291, 439] width 12 height 12
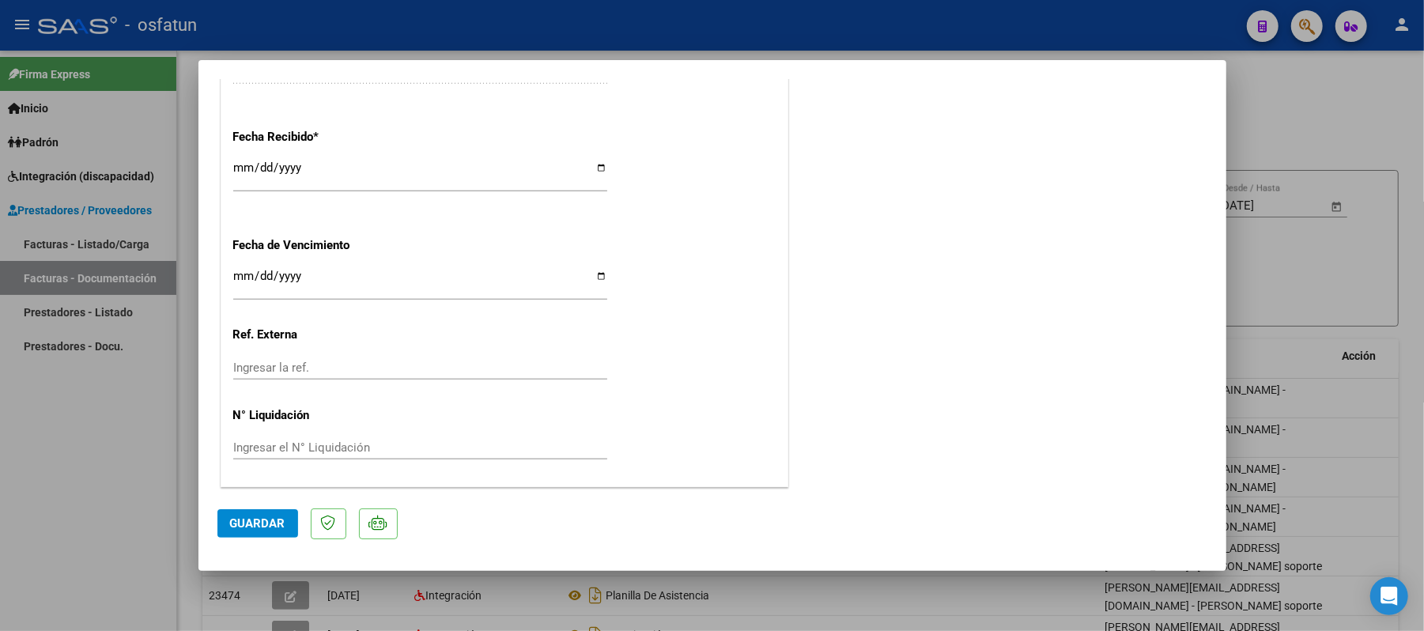
scroll to position [1120, 0]
click at [1371, 115] on div at bounding box center [712, 315] width 1424 height 631
type input "$ 0,00"
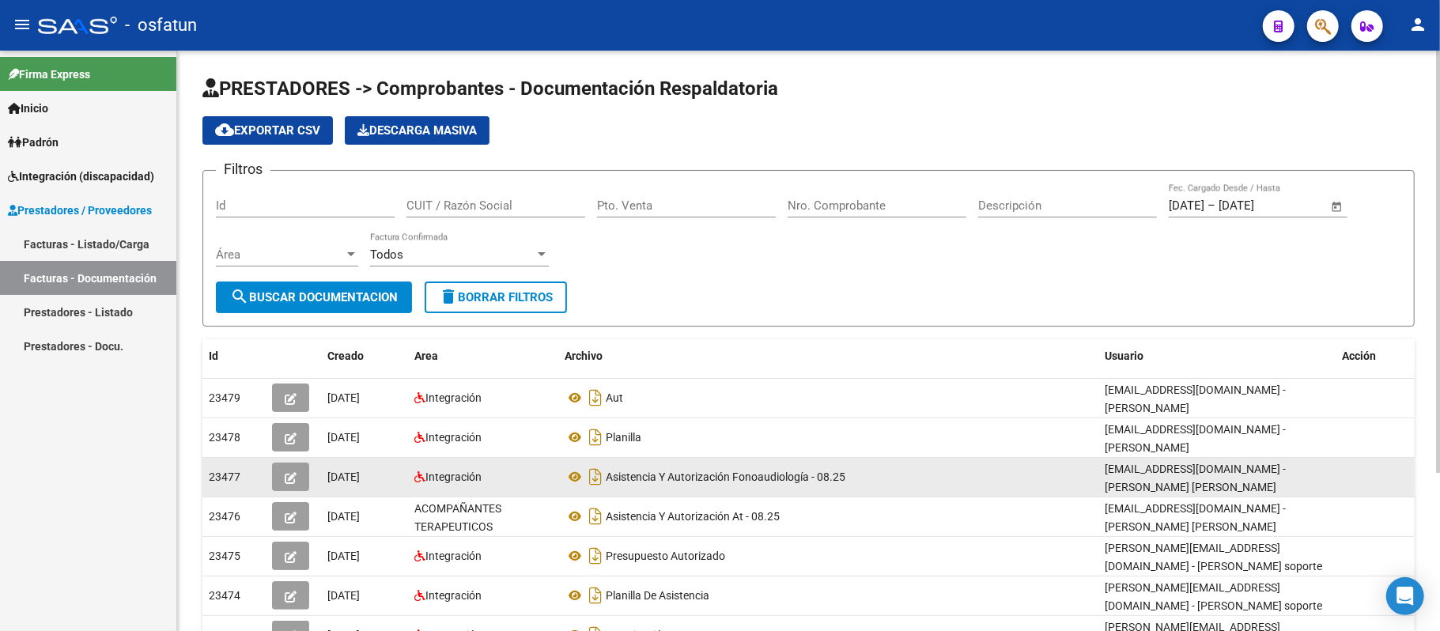
click at [283, 474] on button "button" at bounding box center [290, 477] width 37 height 28
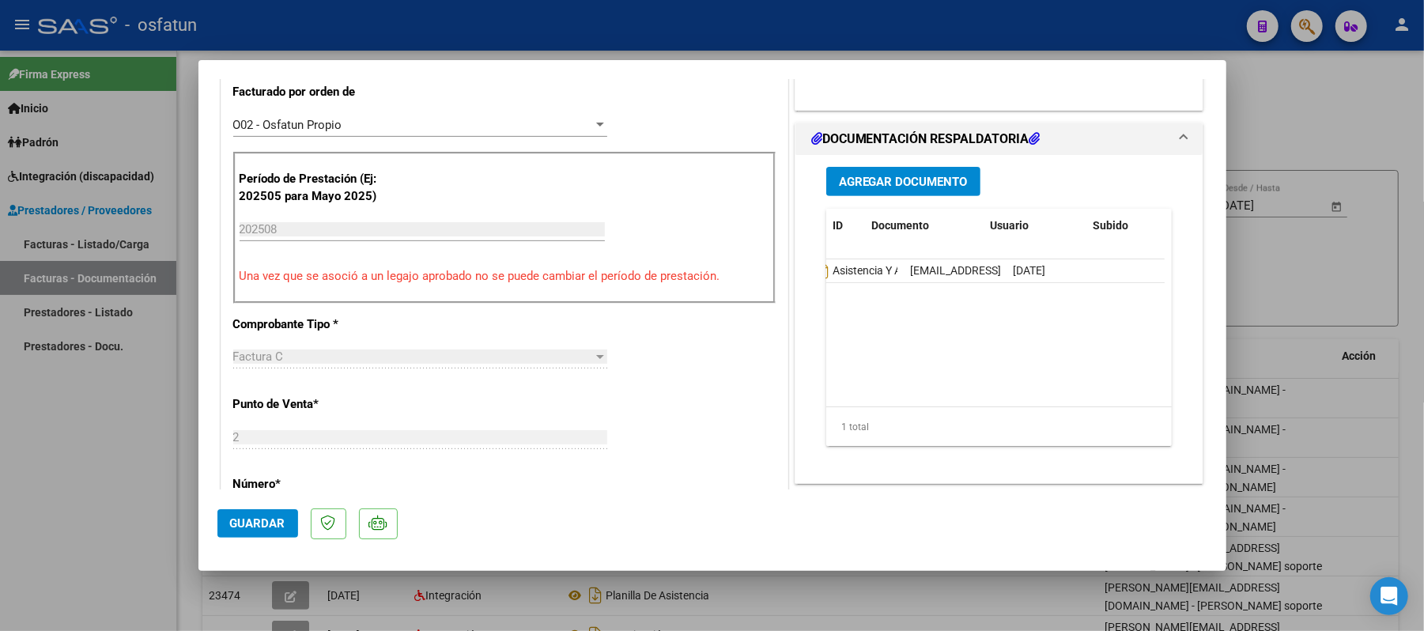
scroll to position [0, 0]
click at [875, 174] on span "Agregar Documento" at bounding box center [903, 181] width 129 height 14
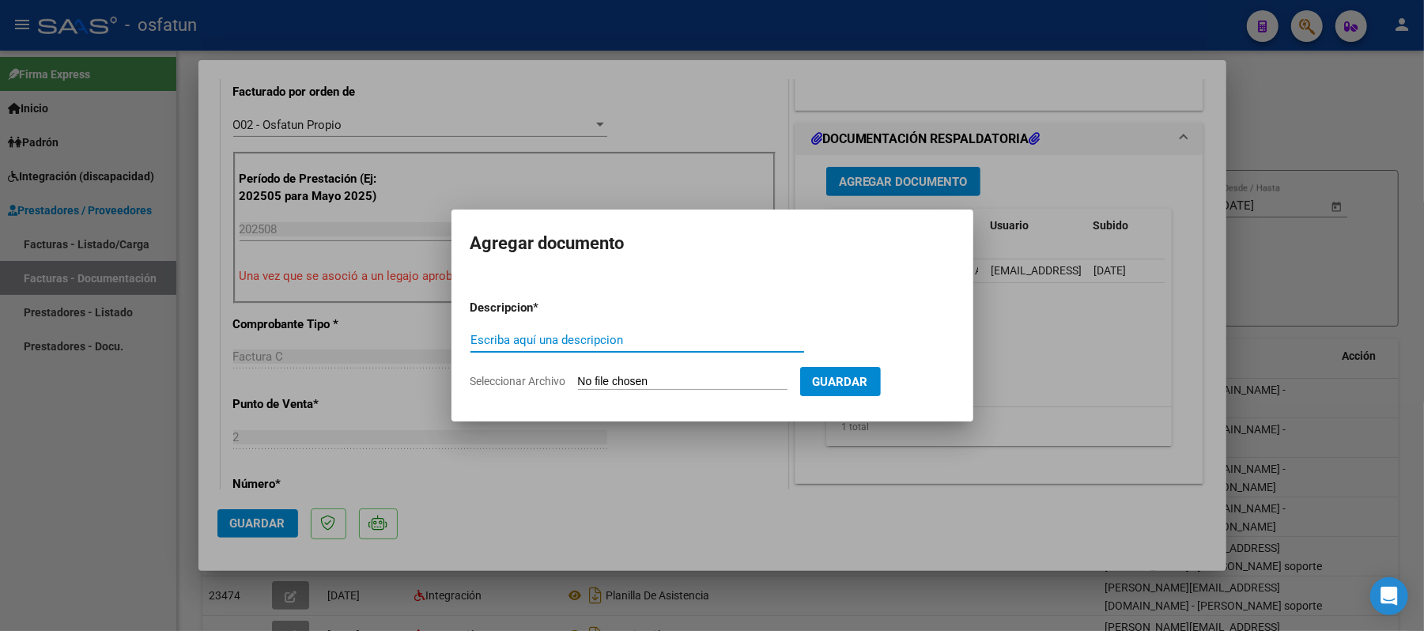
click at [875, 176] on div at bounding box center [712, 315] width 1424 height 631
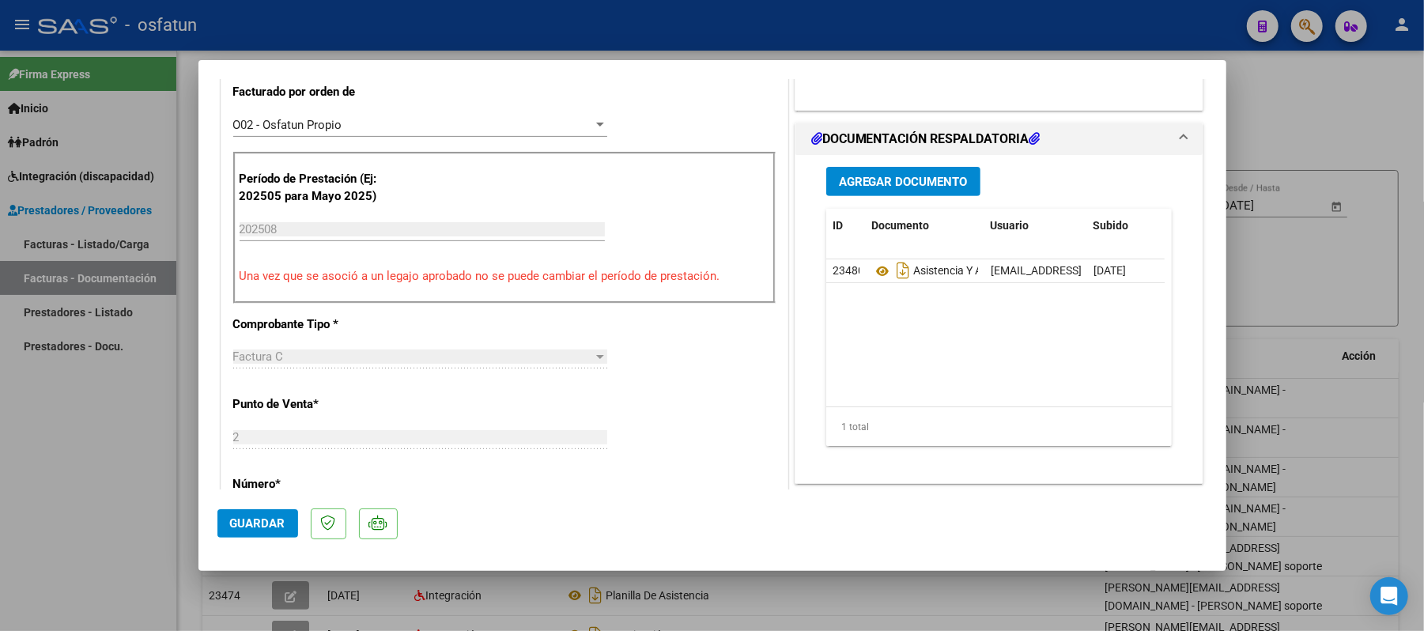
click at [1320, 79] on div at bounding box center [712, 315] width 1424 height 631
type input "$ 0,00"
